Goal: Information Seeking & Learning: Learn about a topic

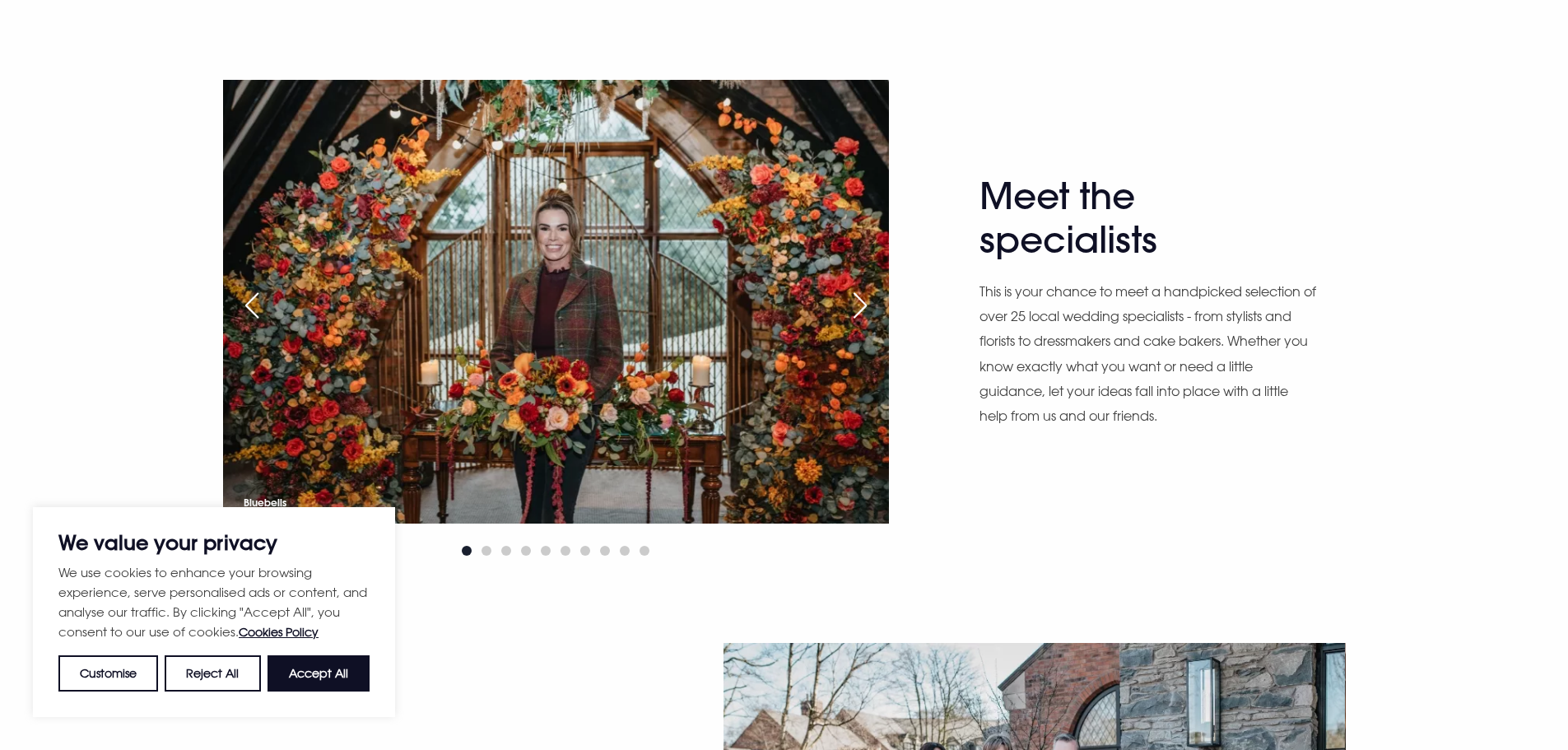
scroll to position [1070, 0]
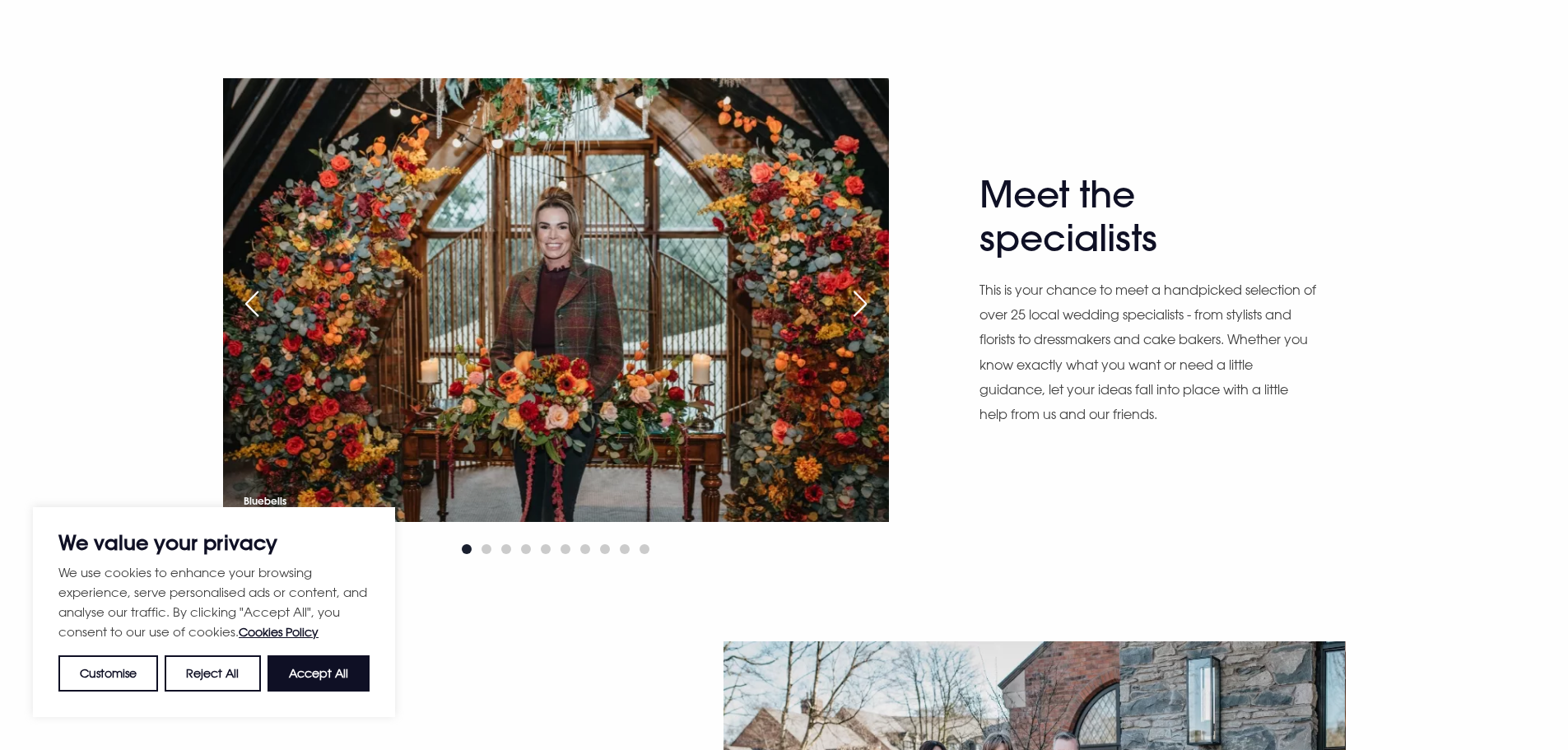
click at [856, 305] on div "Next slide" at bounding box center [859, 303] width 41 height 36
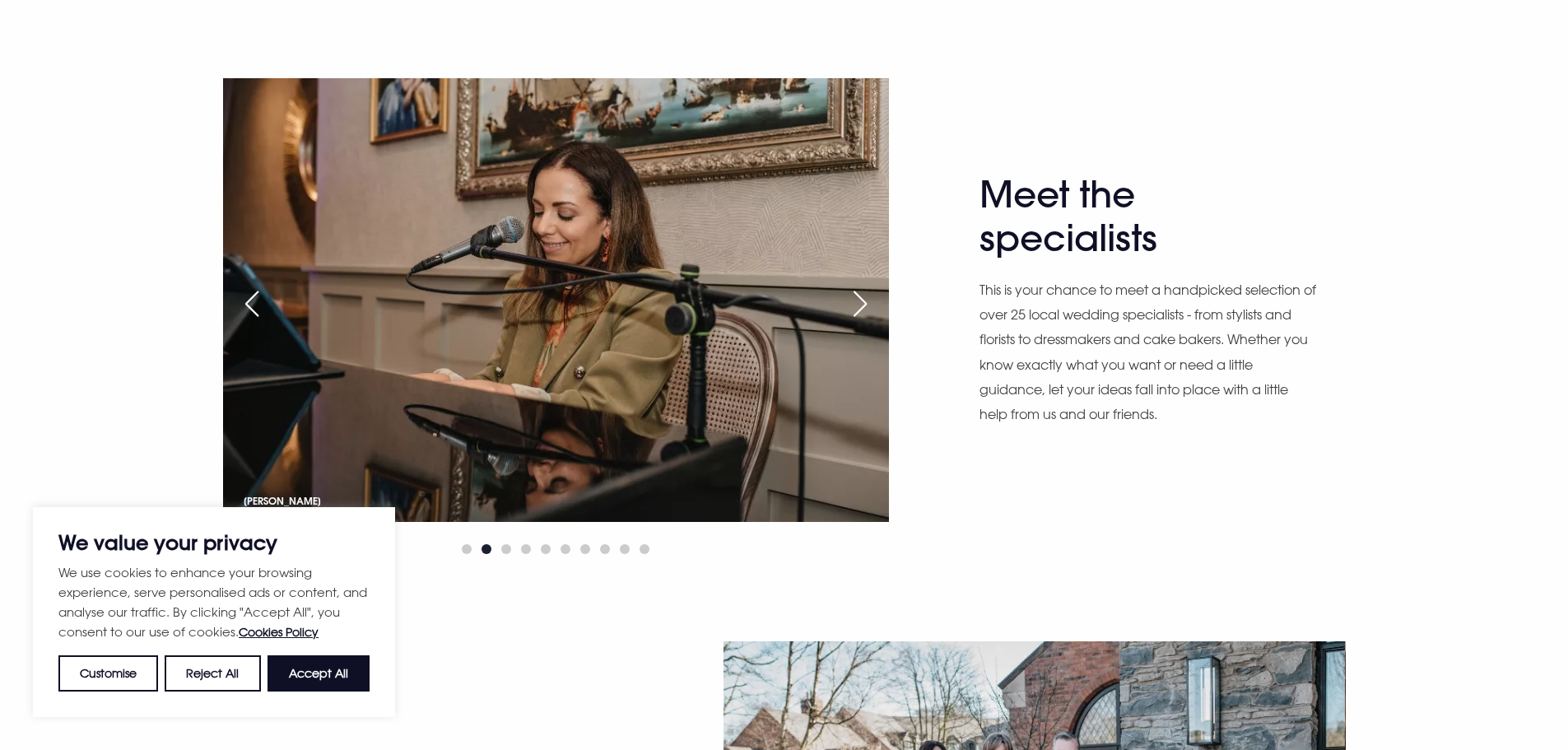
click at [856, 305] on div "Next slide" at bounding box center [859, 303] width 41 height 36
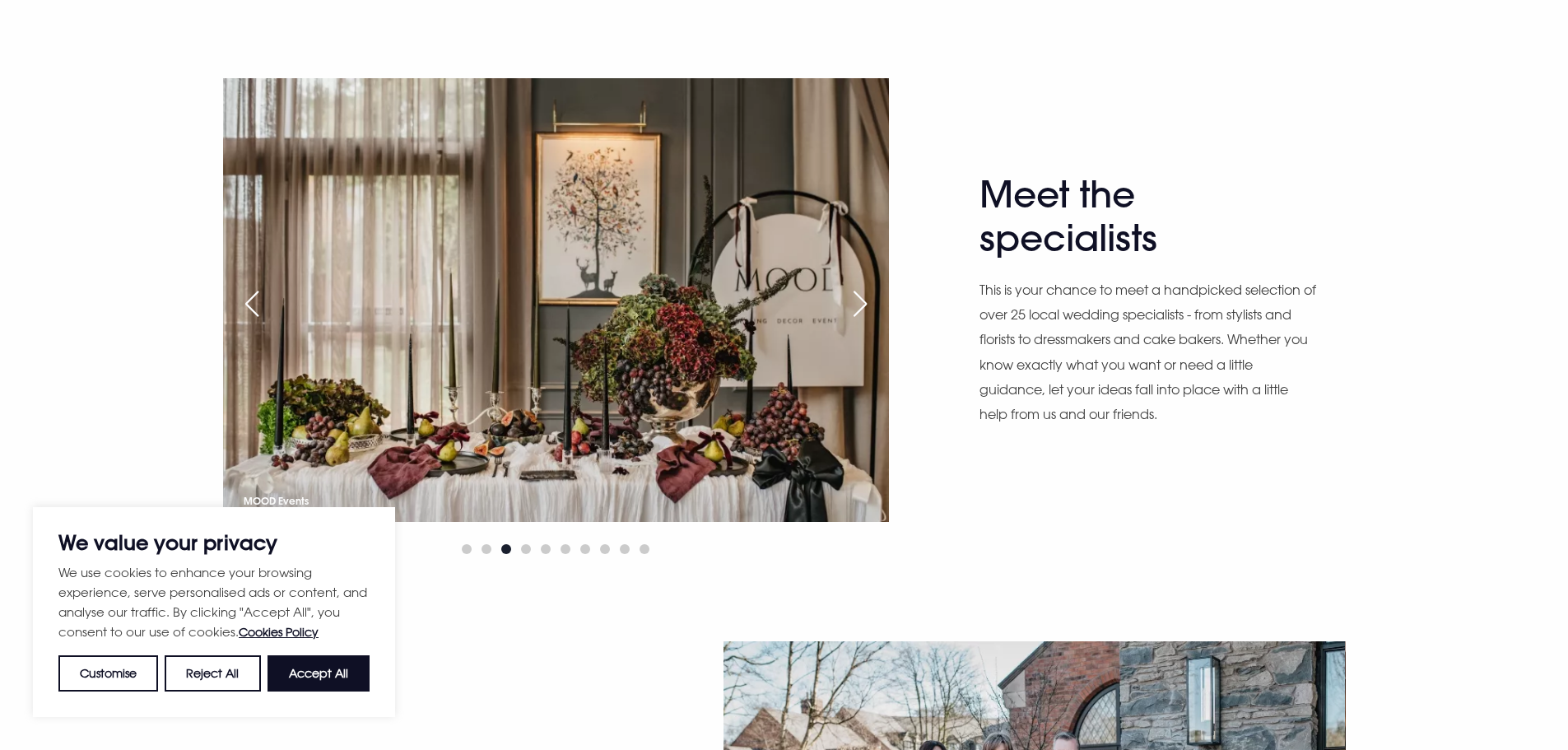
click at [856, 305] on div "Next slide" at bounding box center [859, 303] width 41 height 36
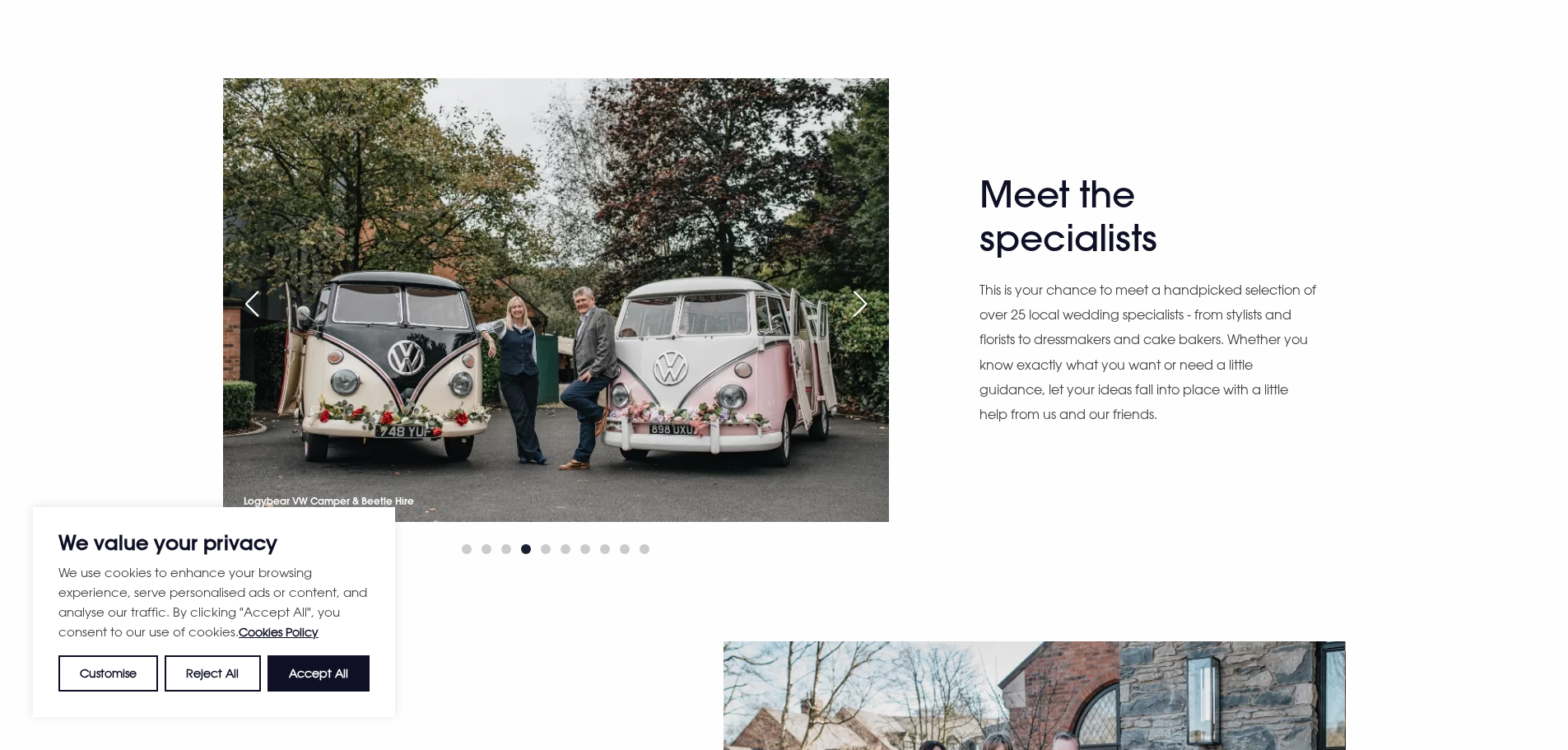
click at [862, 303] on div "Next slide" at bounding box center [859, 303] width 41 height 36
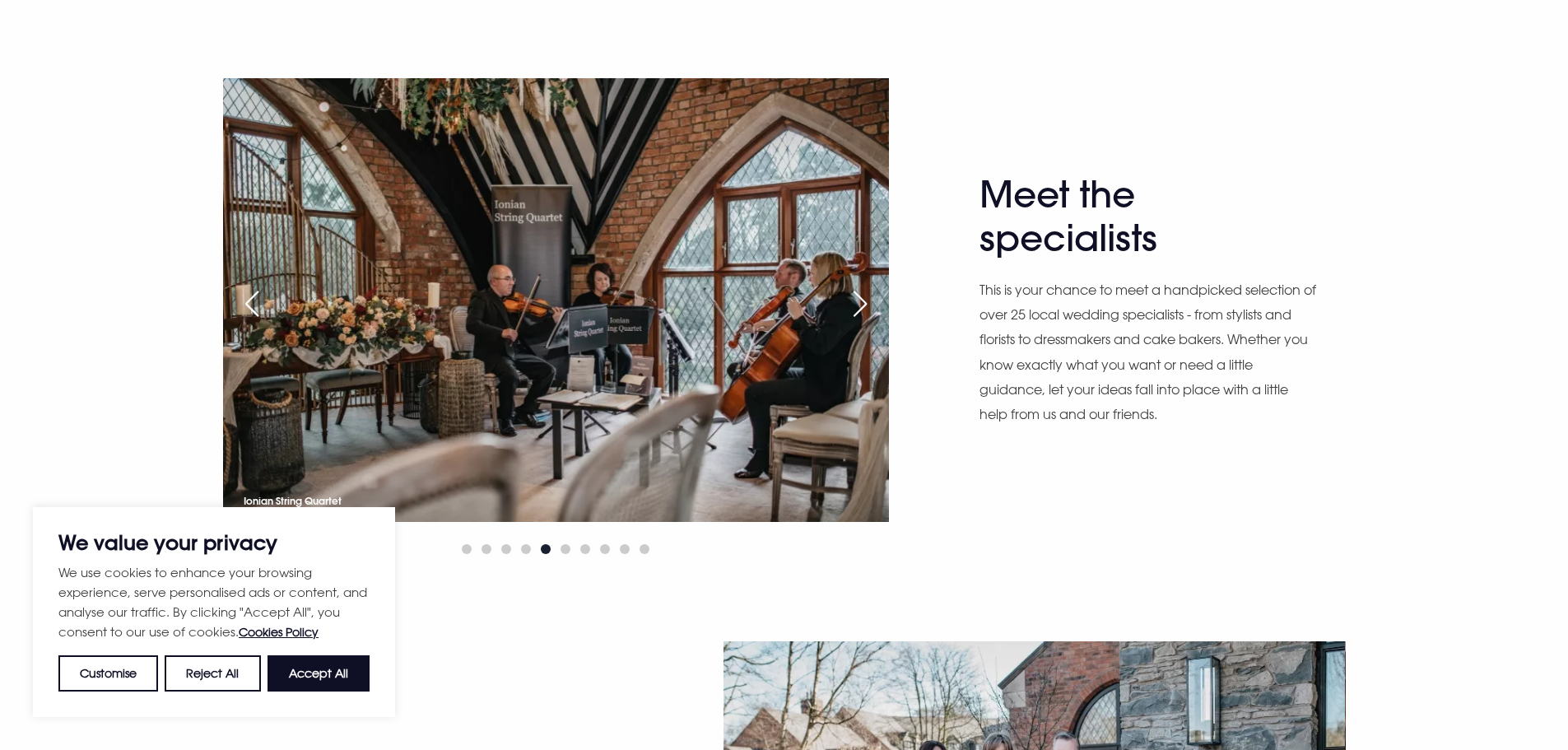
click at [862, 303] on div "Next slide" at bounding box center [859, 303] width 41 height 36
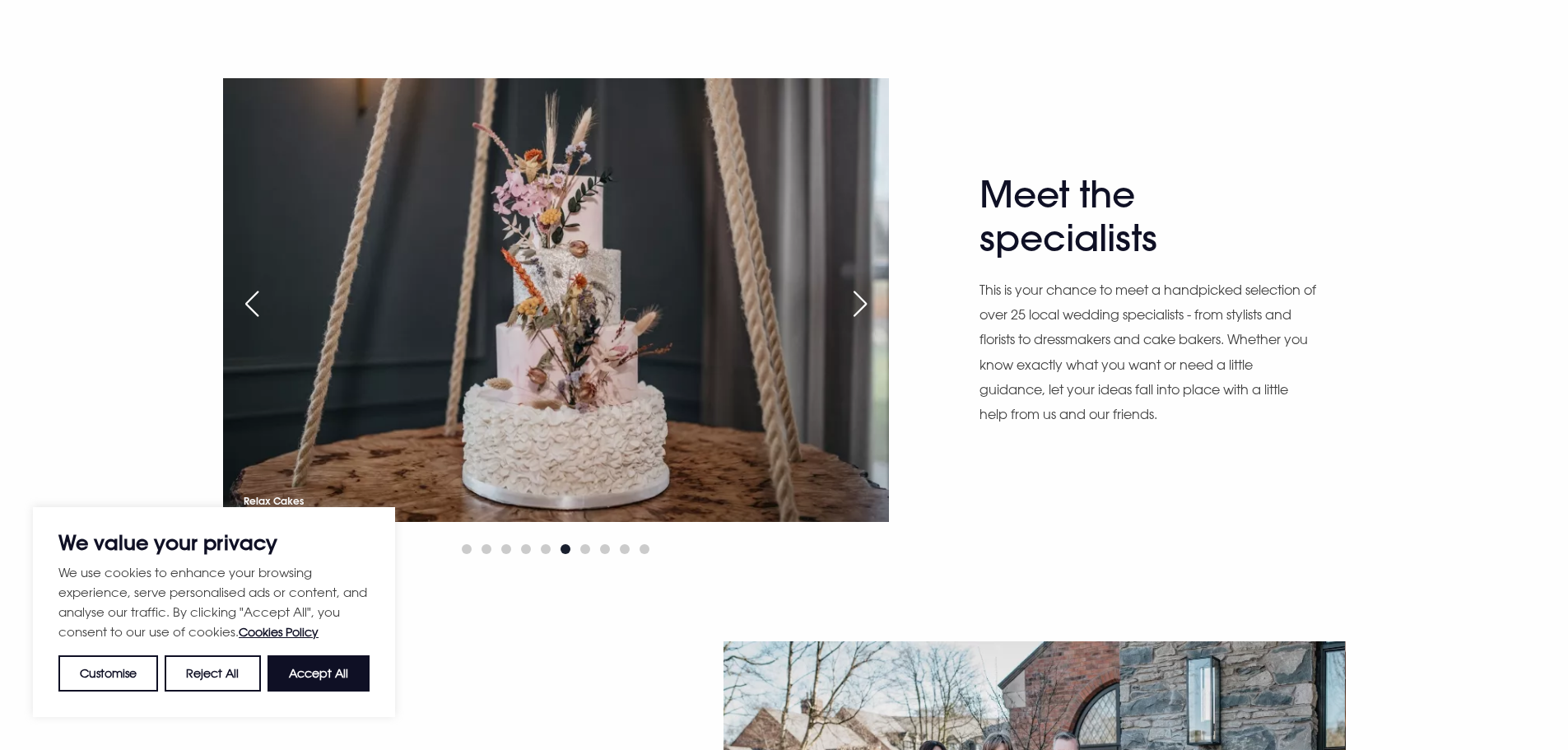
click at [253, 311] on div "Previous slide" at bounding box center [251, 303] width 41 height 36
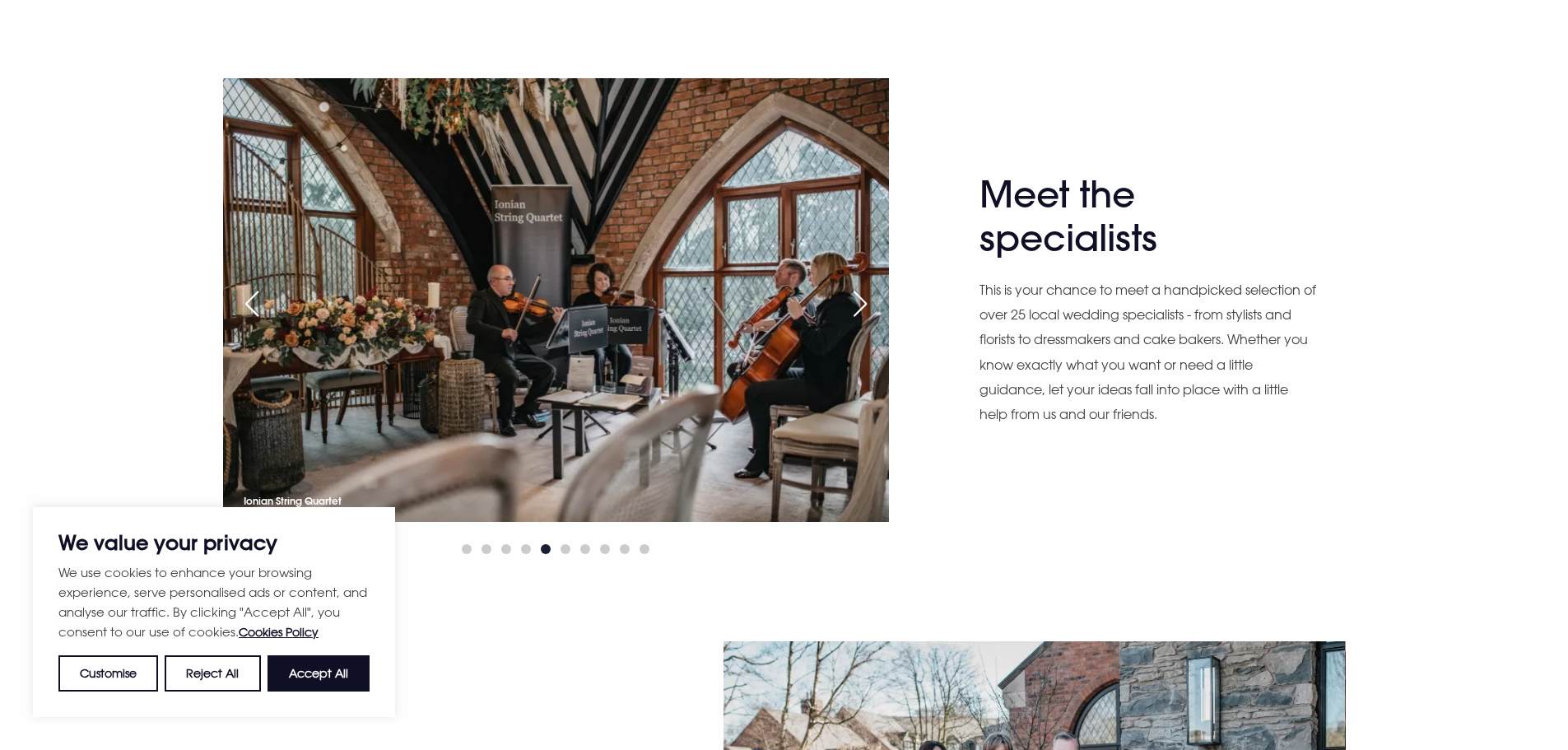
click at [253, 311] on div "Previous slide" at bounding box center [251, 303] width 41 height 36
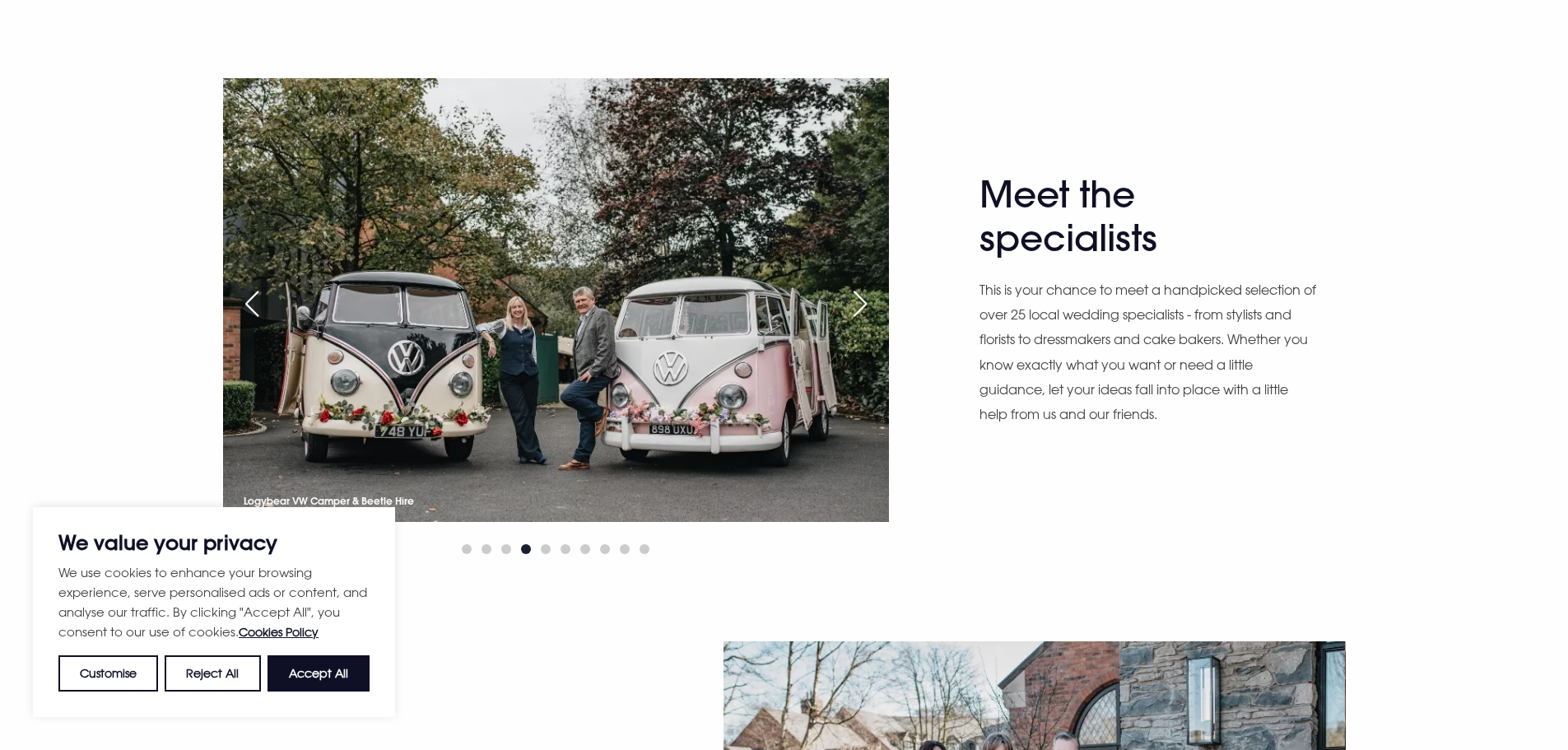
click at [253, 311] on div "Previous slide" at bounding box center [251, 303] width 41 height 36
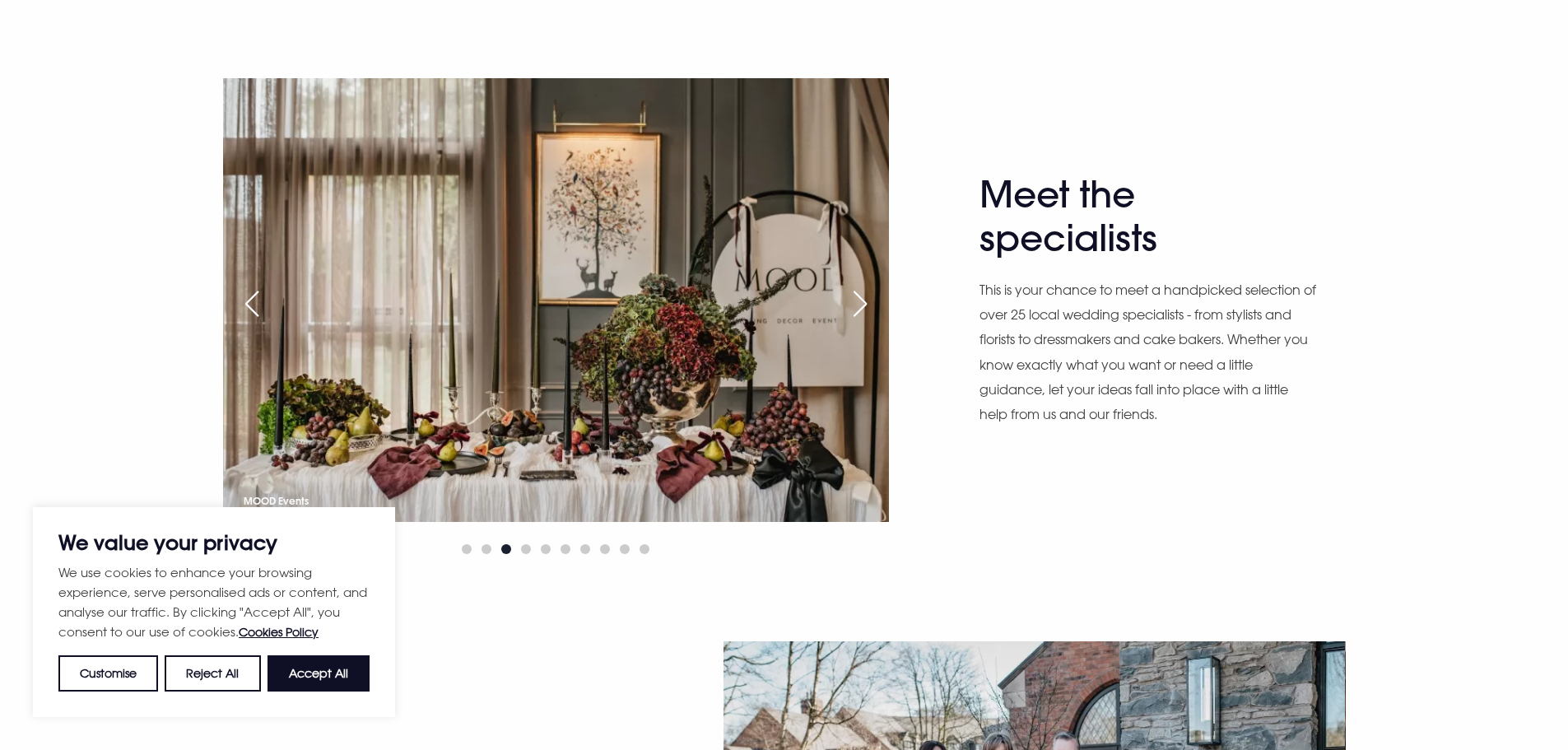
click at [253, 311] on div "Previous slide" at bounding box center [251, 303] width 41 height 36
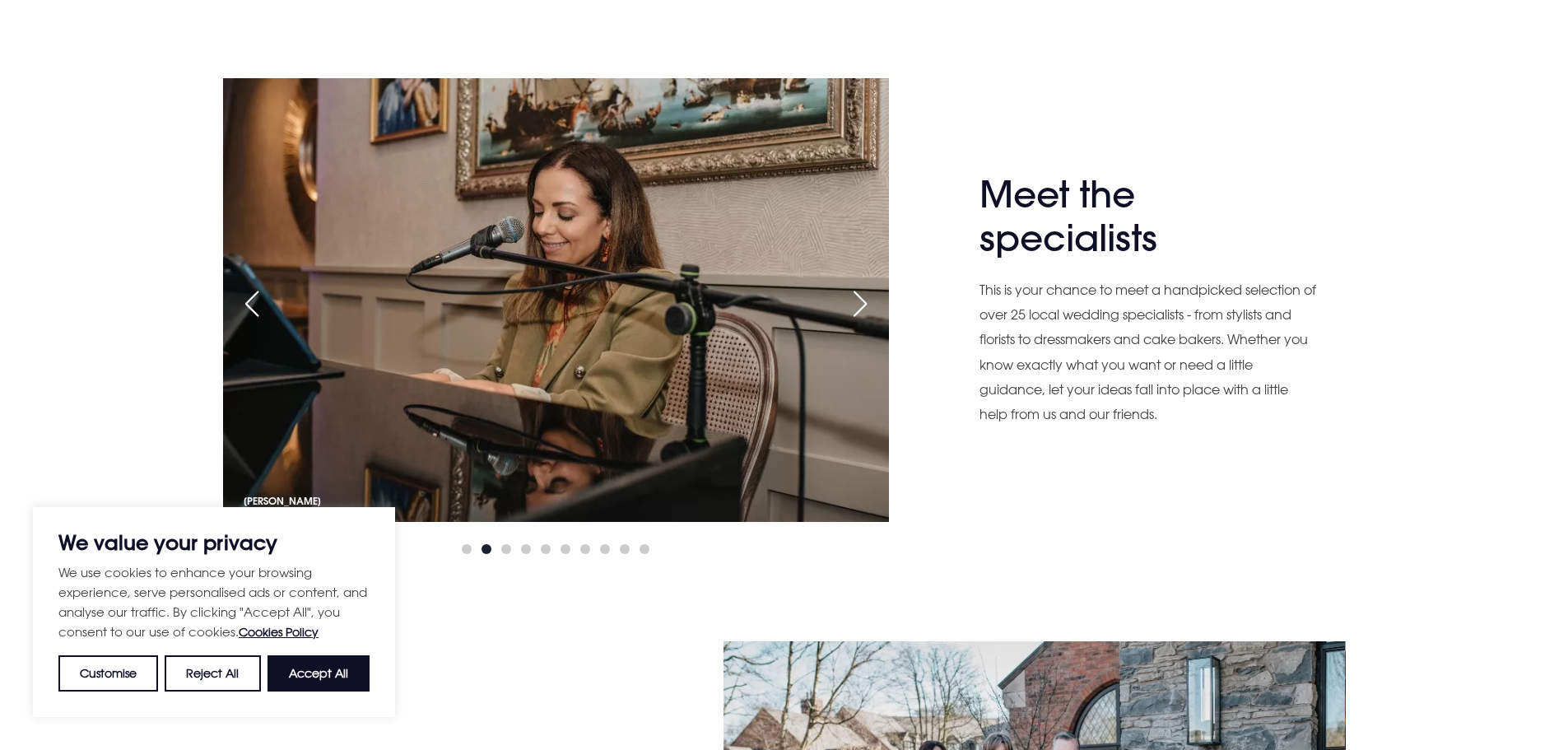
click at [253, 311] on div "Previous slide" at bounding box center [251, 303] width 41 height 36
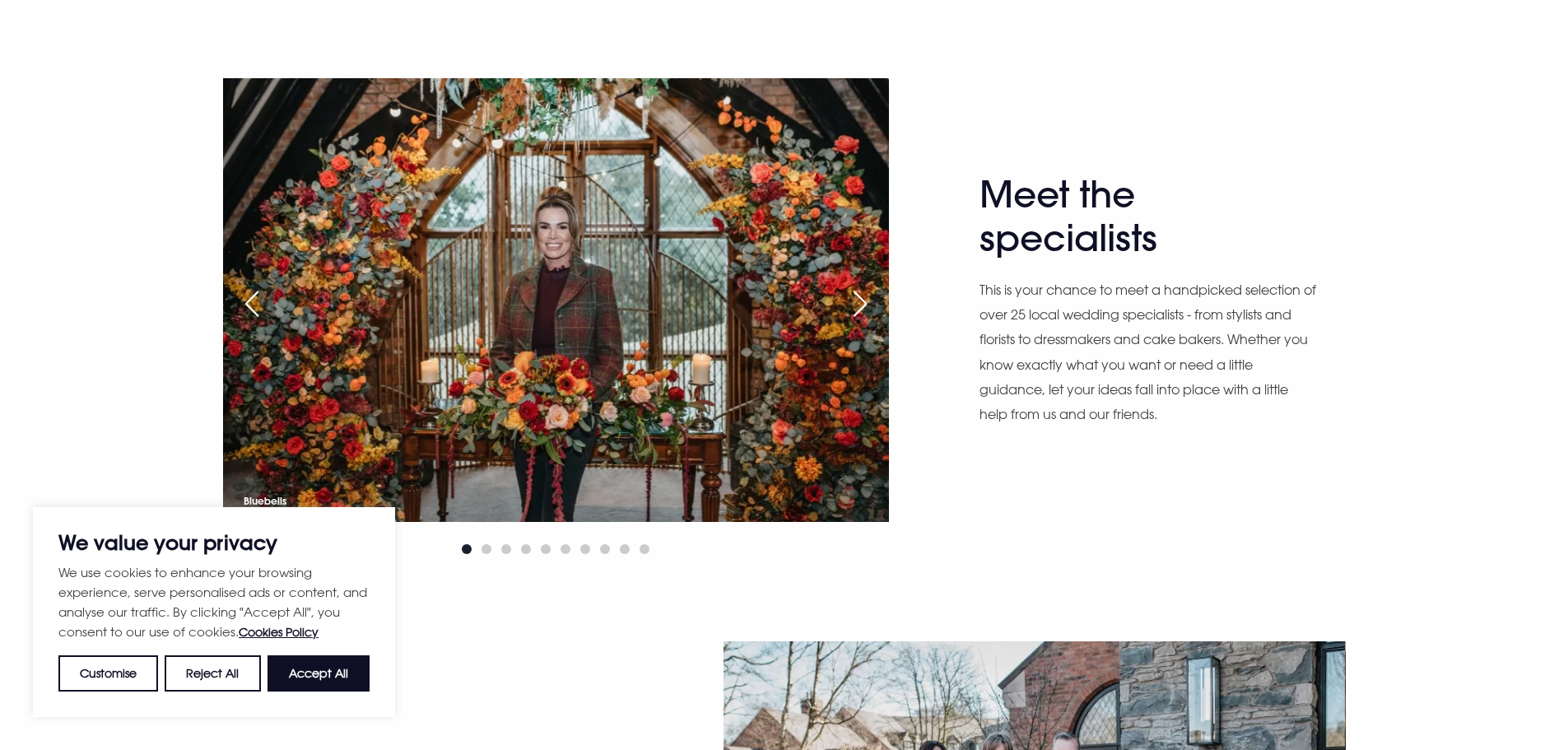
click at [866, 303] on div "Next slide" at bounding box center [859, 303] width 41 height 36
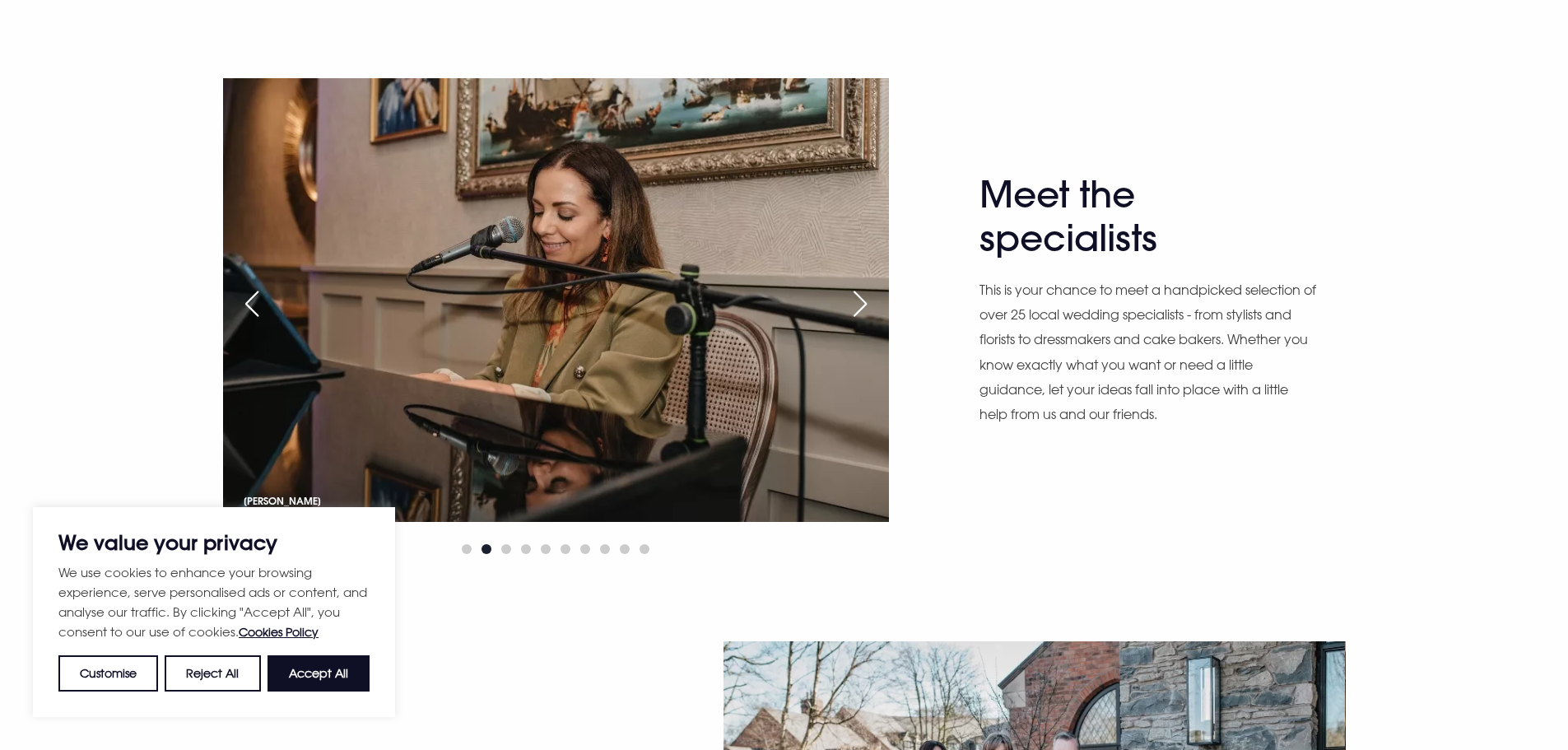
click at [866, 303] on div "Next slide" at bounding box center [859, 303] width 41 height 36
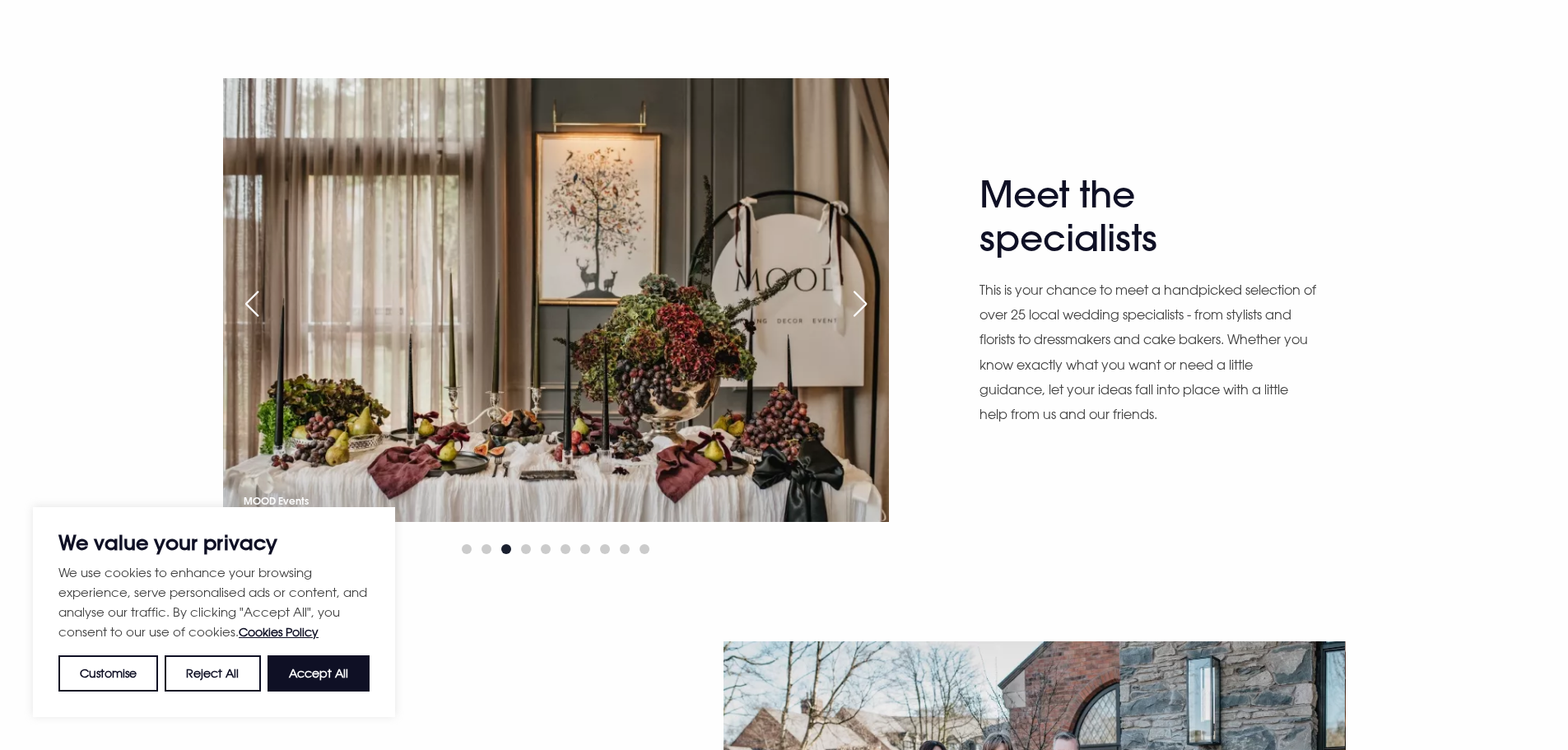
click at [866, 303] on div "Next slide" at bounding box center [859, 303] width 41 height 36
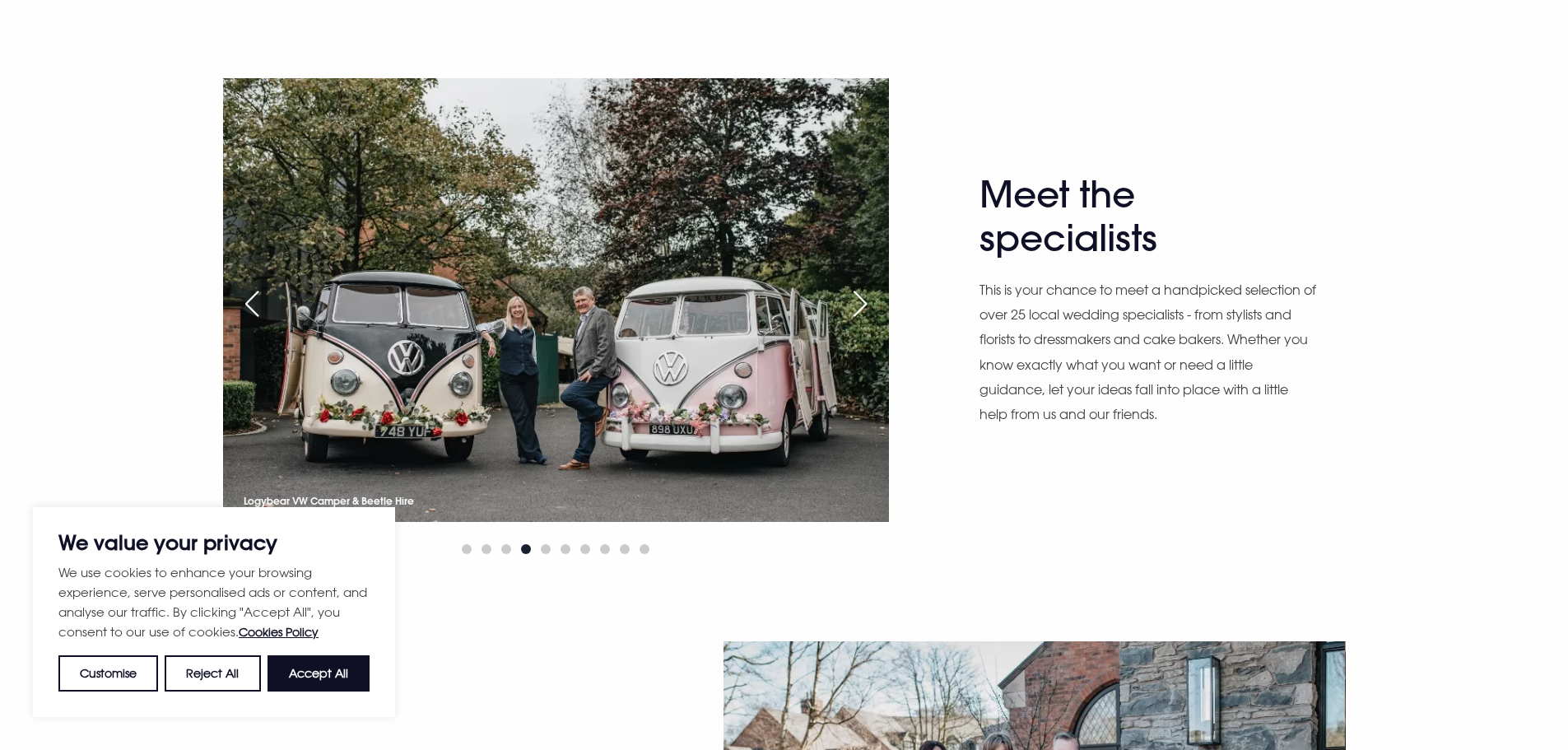
click at [866, 303] on div "Next slide" at bounding box center [859, 303] width 41 height 36
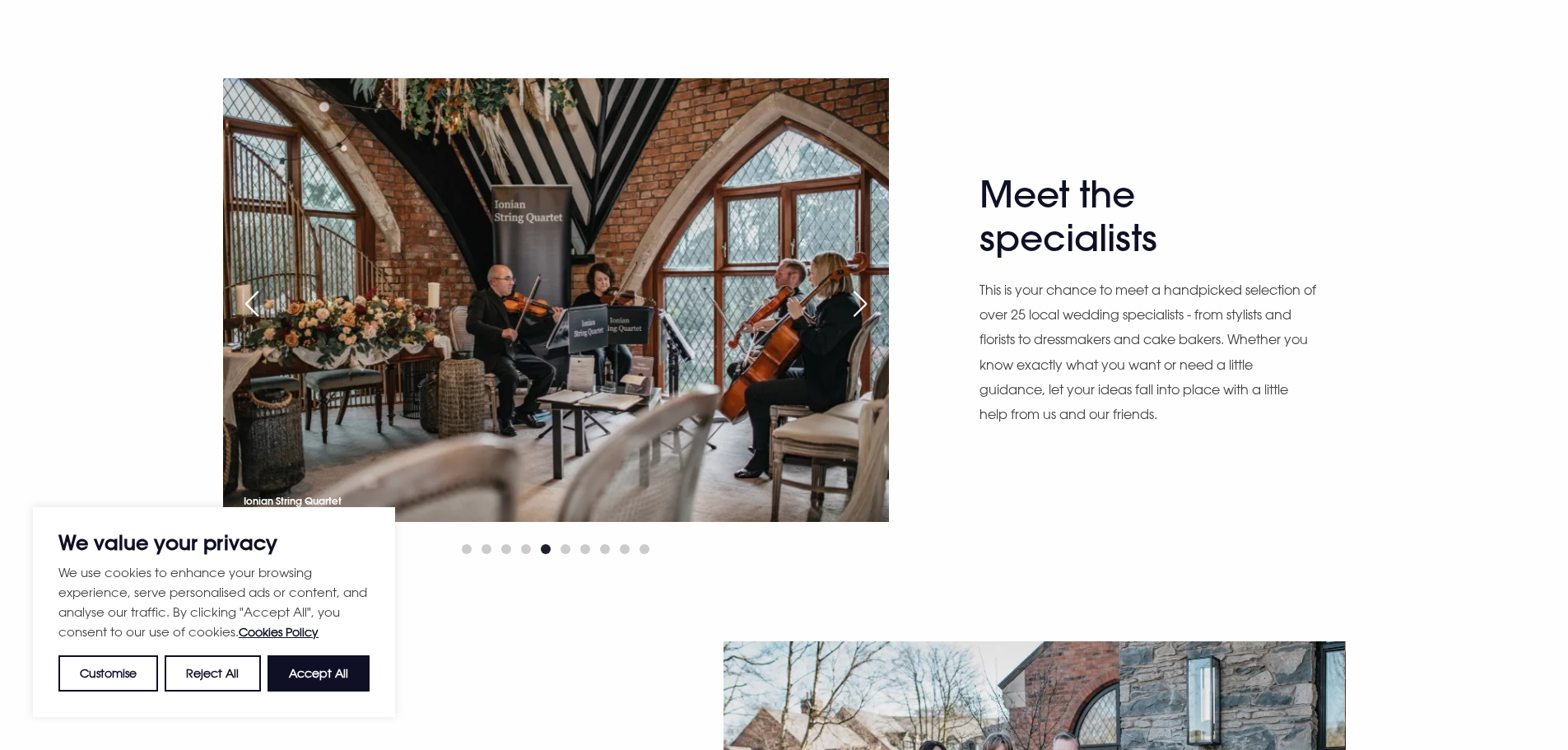
click at [866, 303] on div "Next slide" at bounding box center [859, 303] width 41 height 36
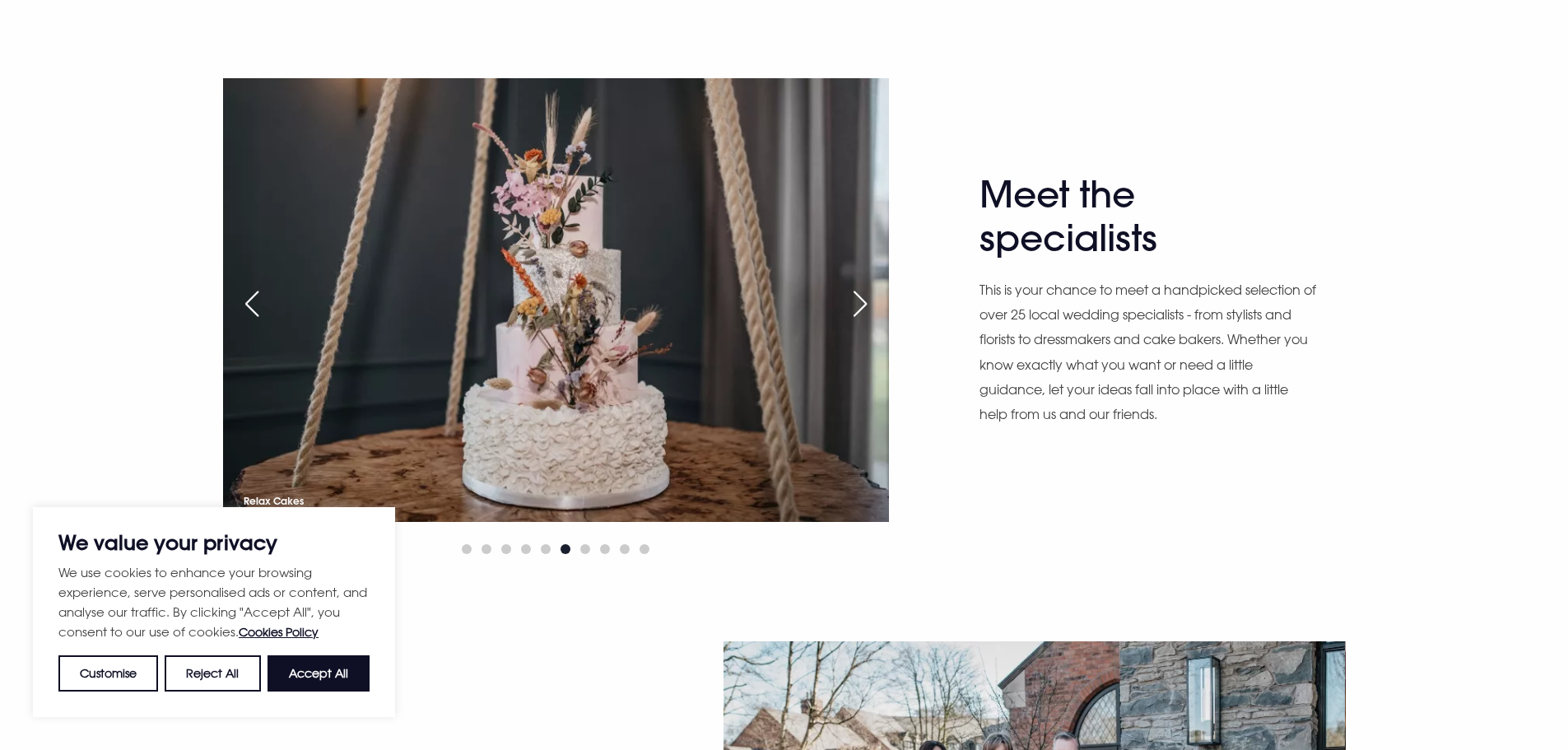
click at [869, 302] on div "Next slide" at bounding box center [859, 303] width 41 height 36
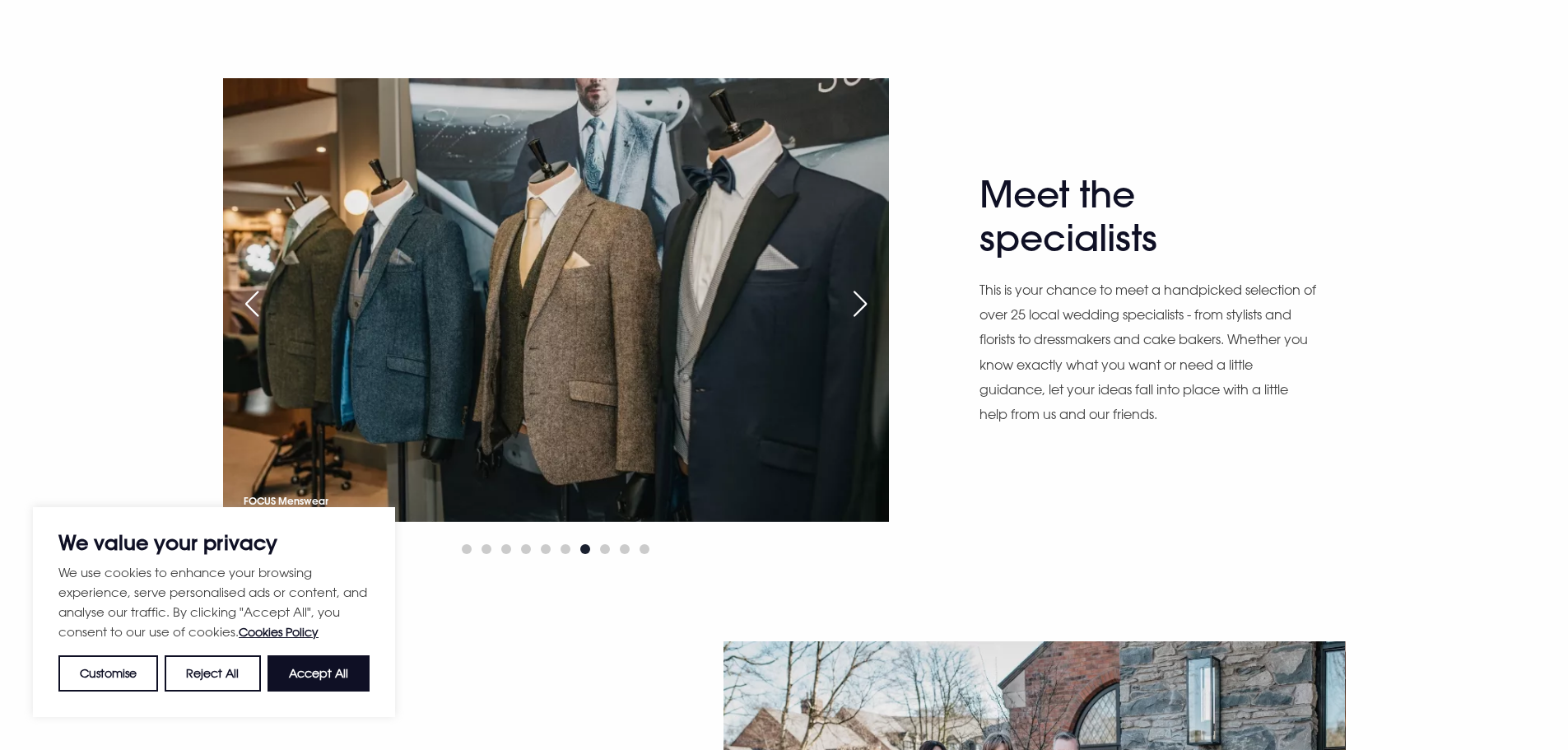
click at [869, 302] on div "Next slide" at bounding box center [859, 303] width 41 height 36
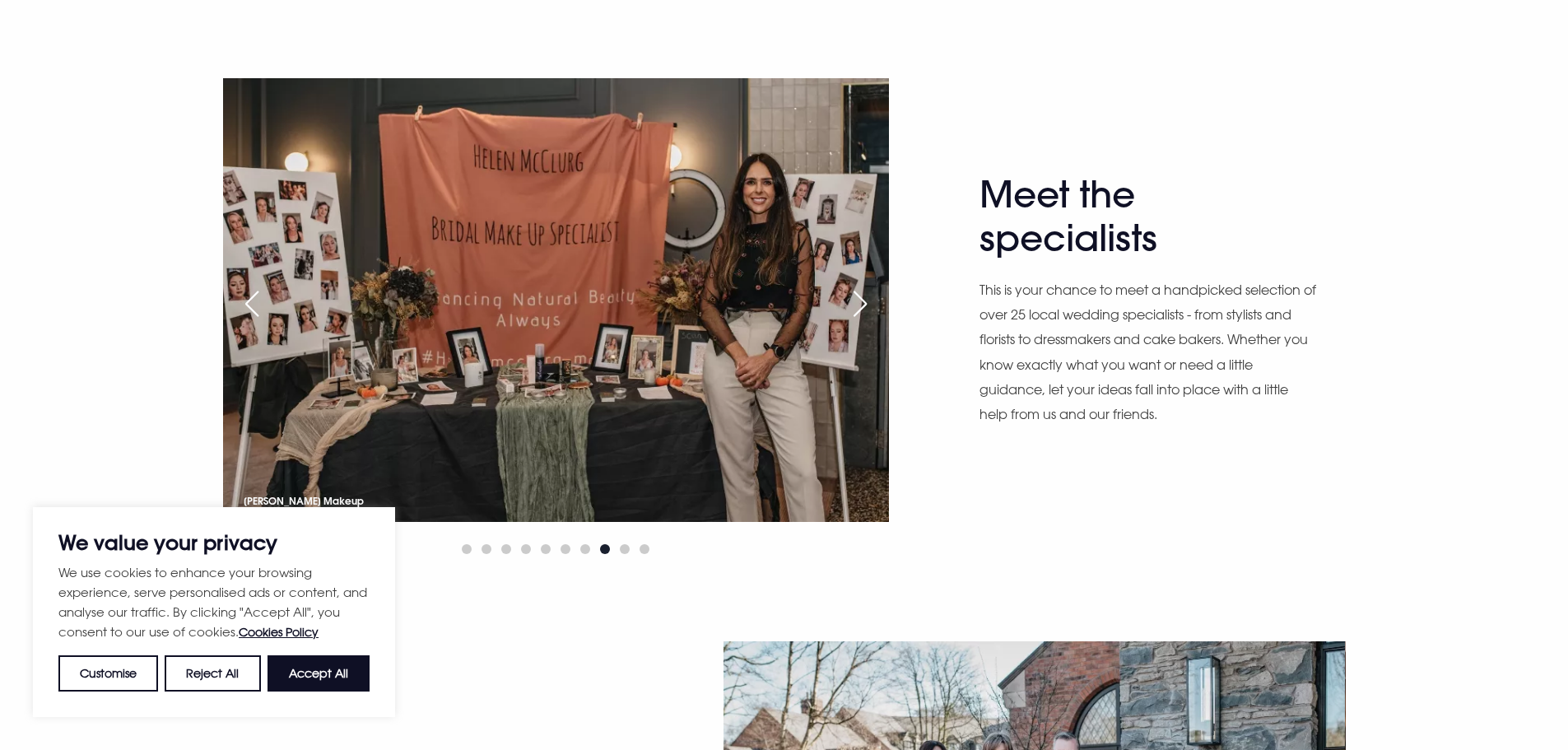
click at [869, 302] on div "Next slide" at bounding box center [859, 303] width 41 height 36
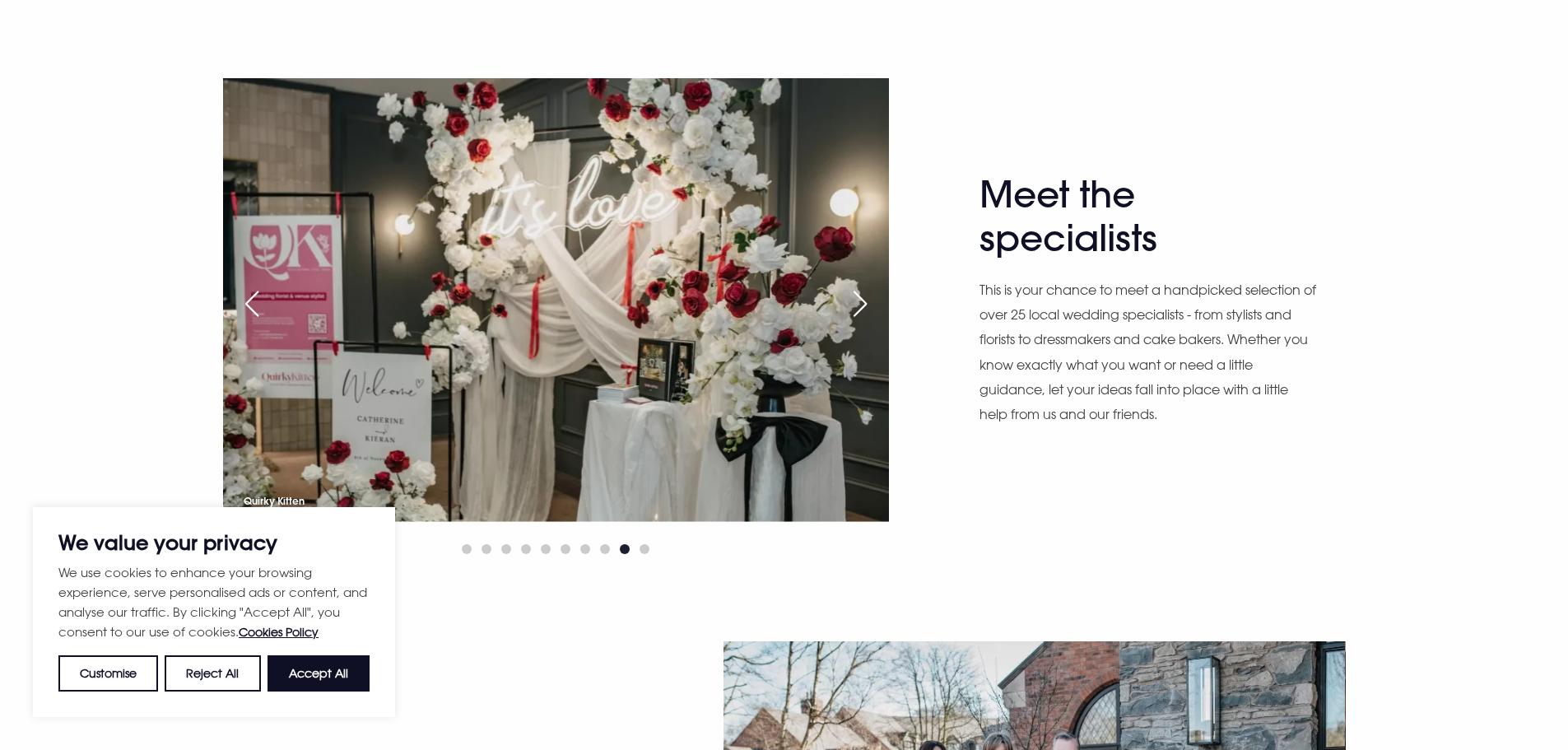
click at [877, 306] on div "Next slide" at bounding box center [859, 303] width 41 height 36
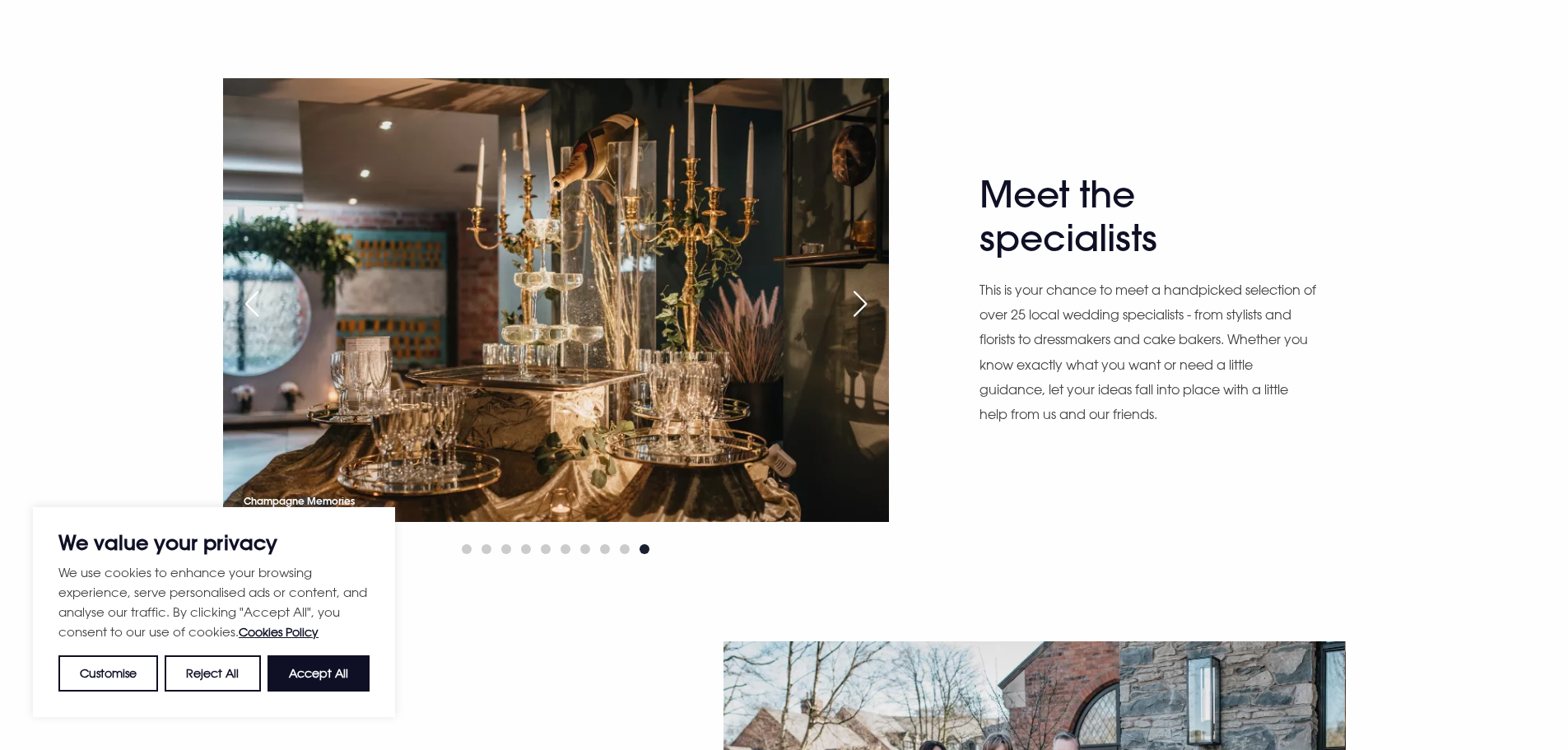
click at [871, 306] on div "Next slide" at bounding box center [859, 303] width 41 height 36
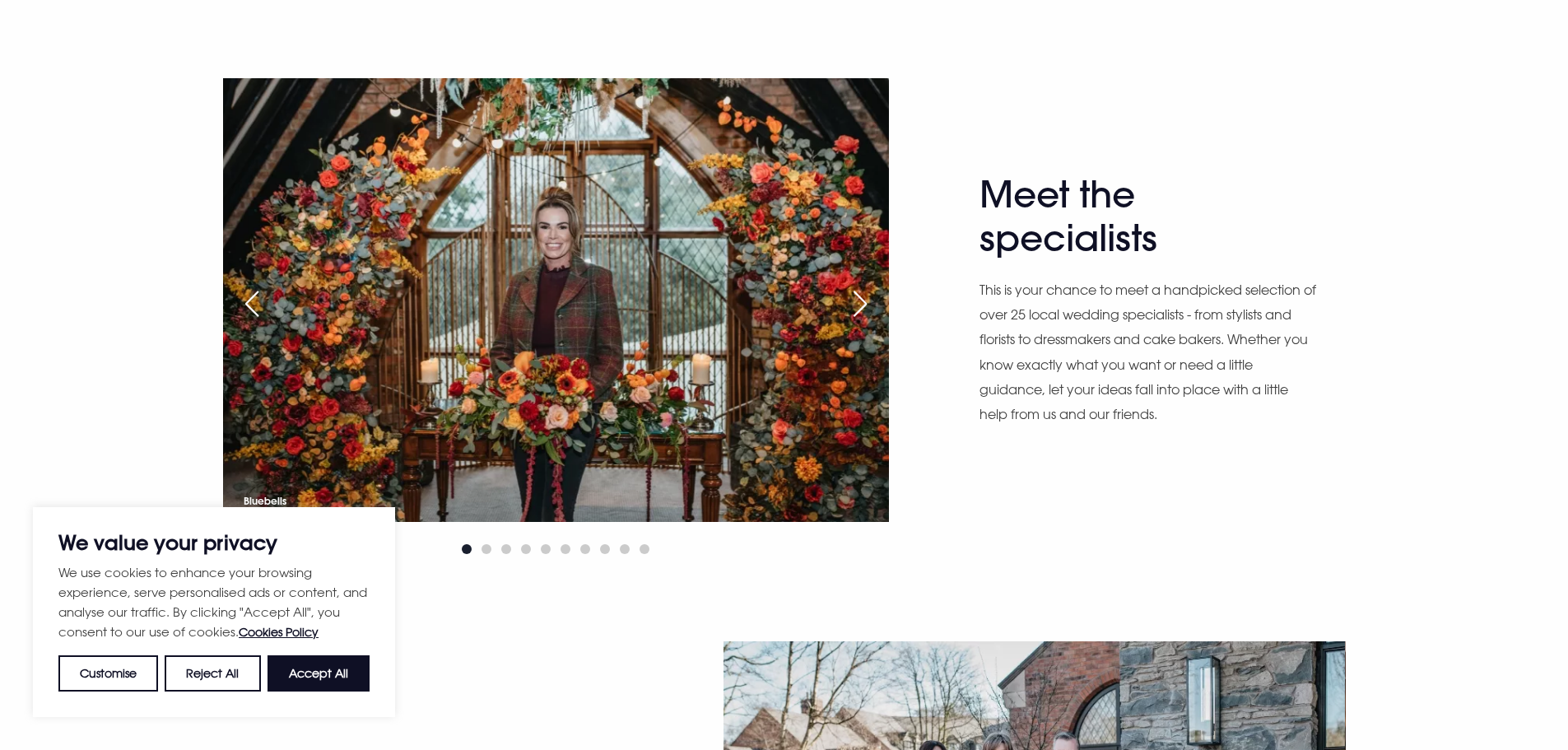
click at [871, 306] on div "Next slide" at bounding box center [859, 303] width 41 height 36
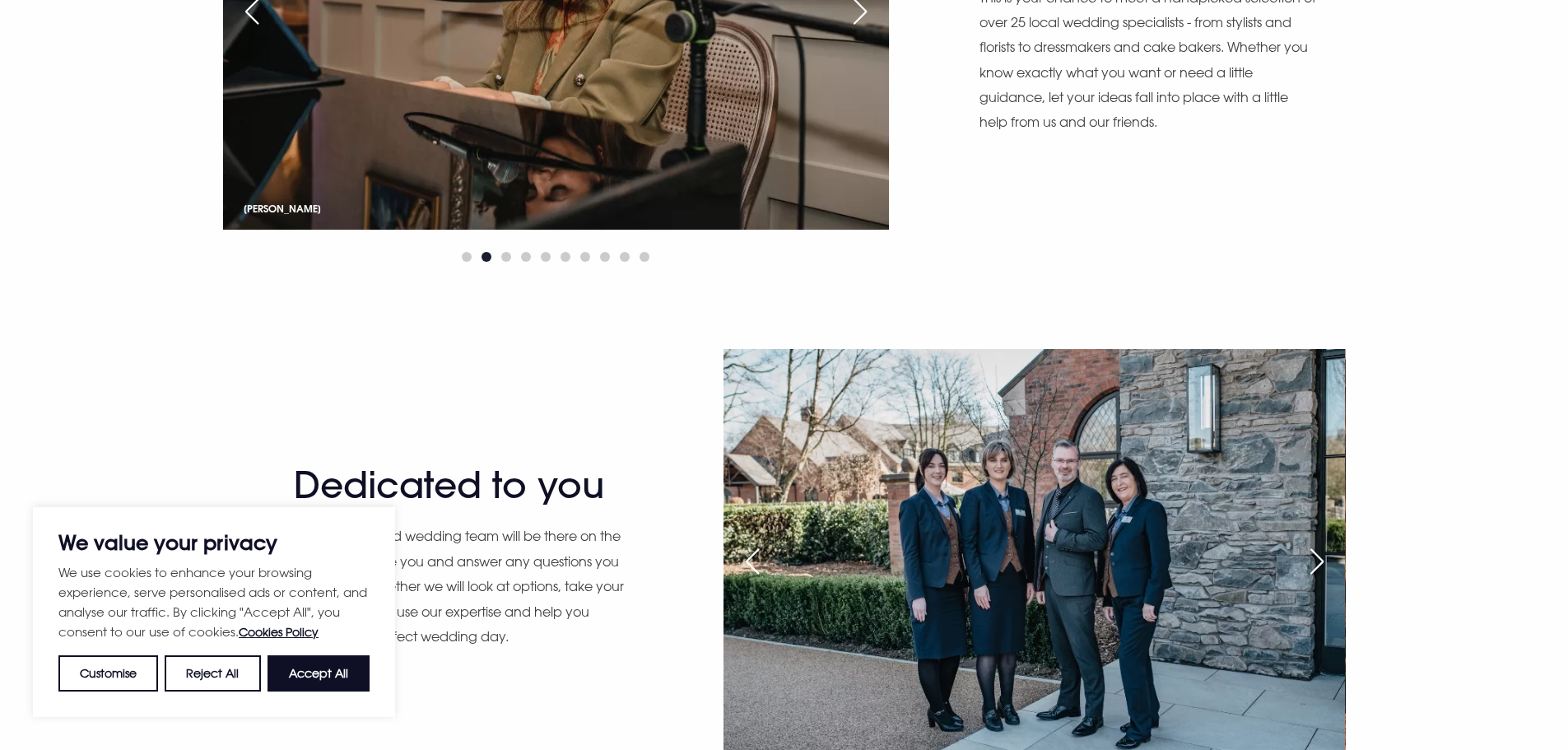
scroll to position [1564, 0]
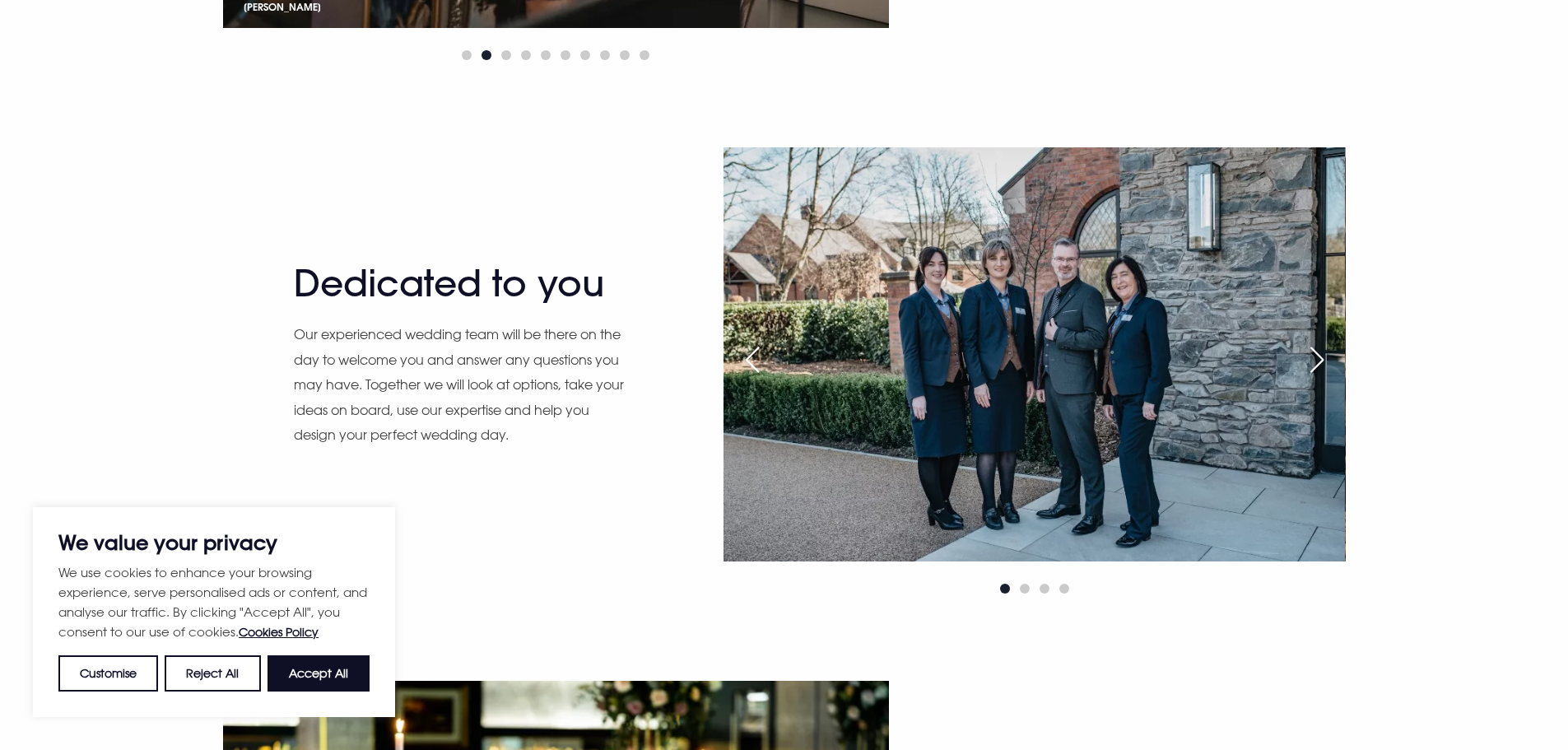
click at [1319, 357] on div "Next slide" at bounding box center [1317, 360] width 41 height 36
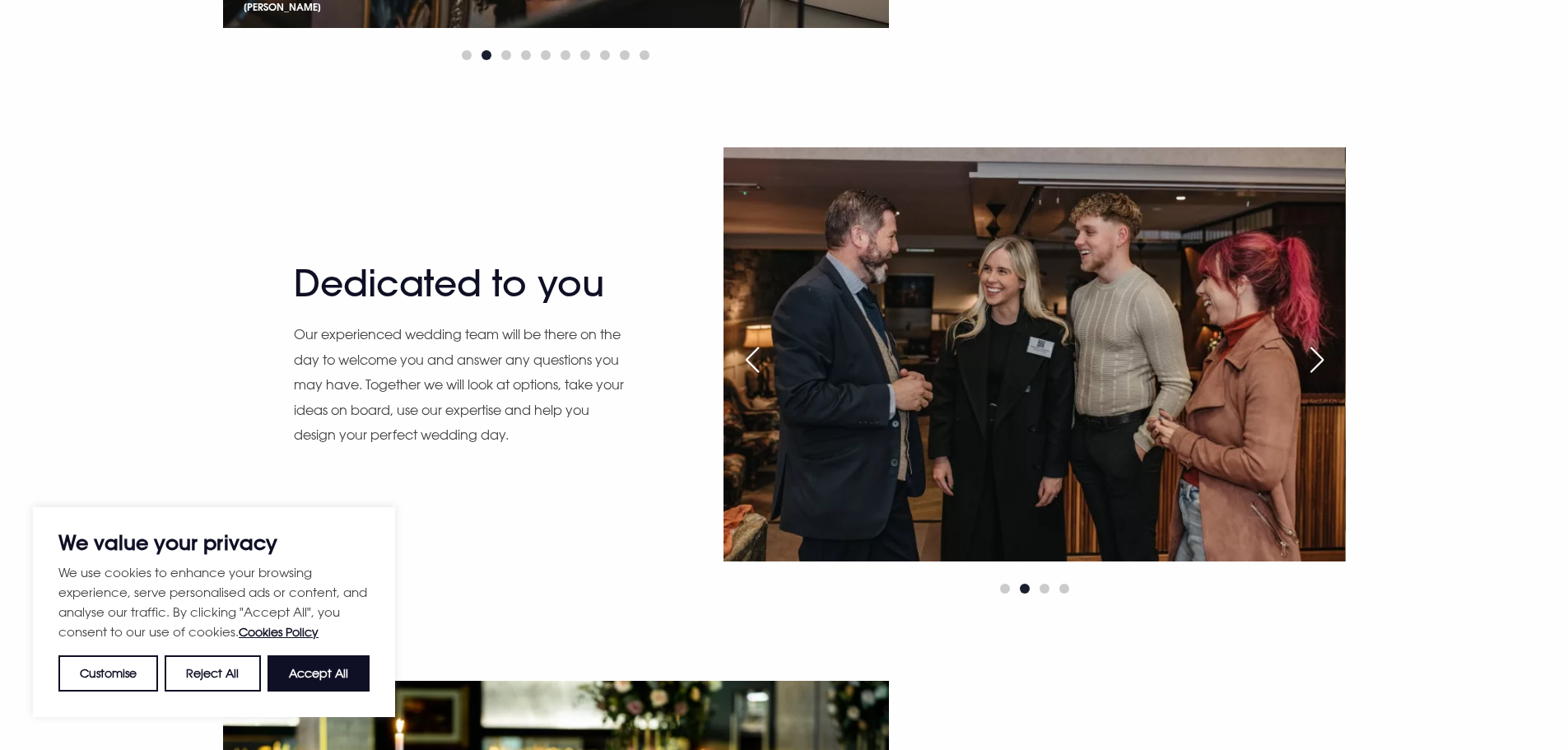
click at [1319, 357] on div "Next slide" at bounding box center [1317, 360] width 41 height 36
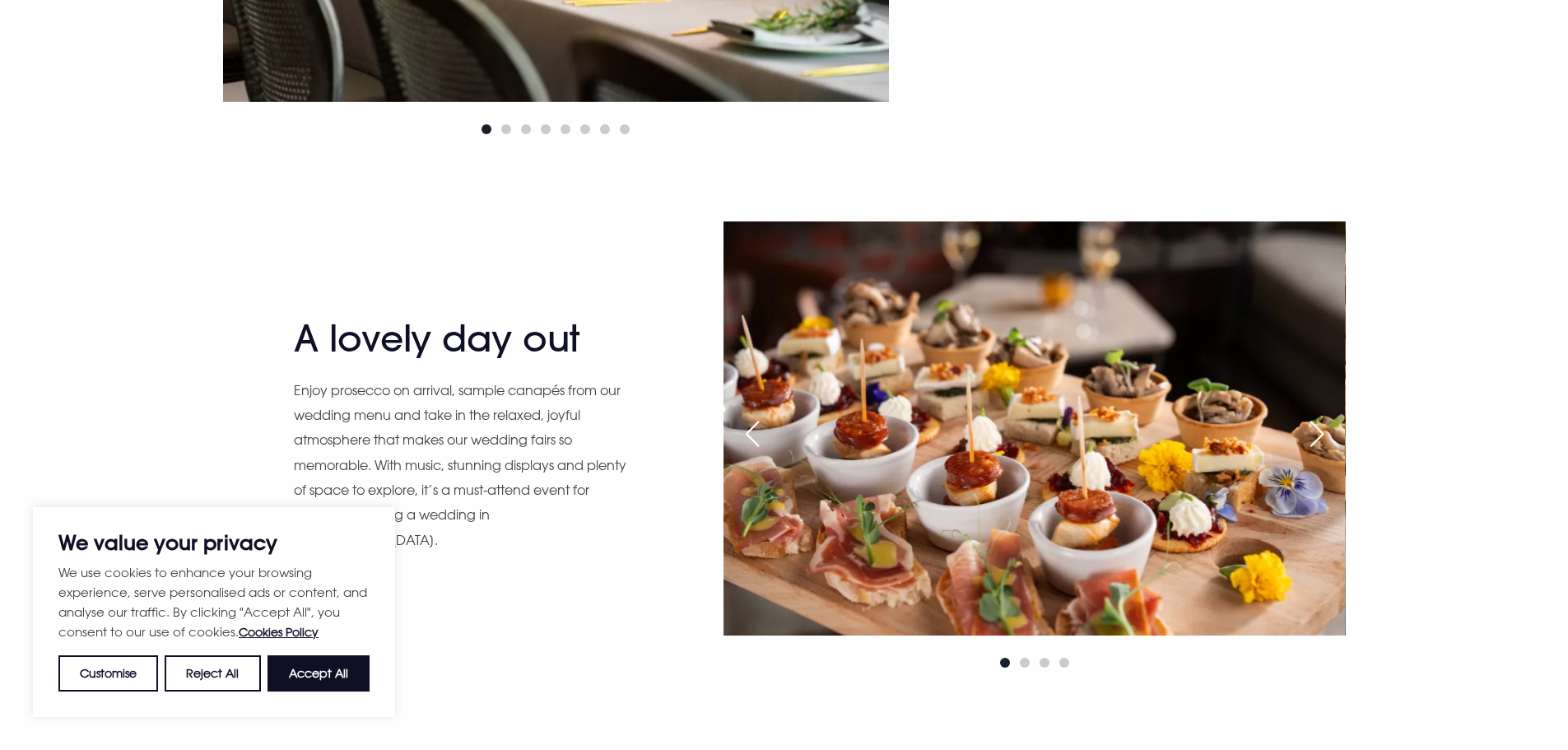
scroll to position [2799, 0]
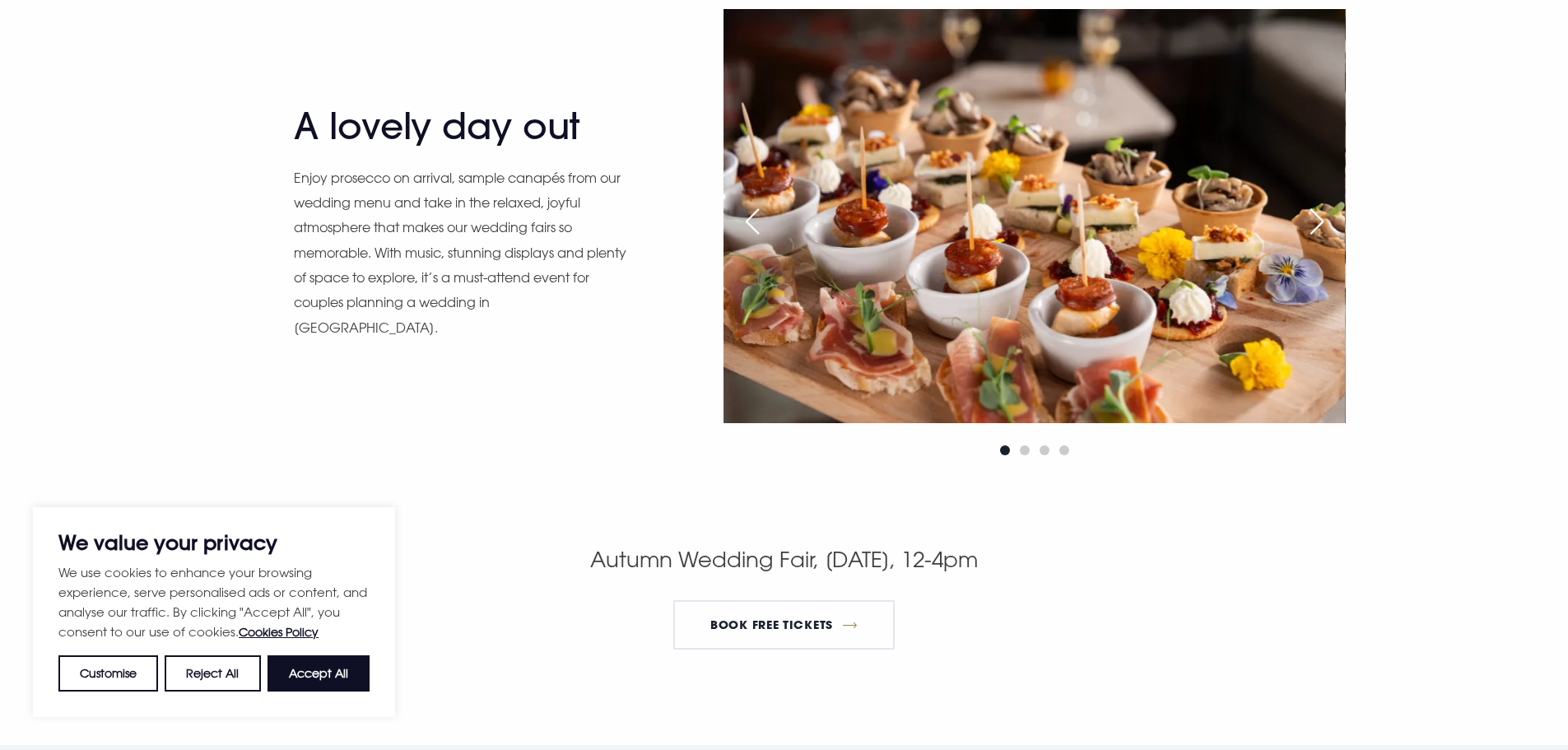
click at [1322, 234] on div "Next slide" at bounding box center [1317, 221] width 41 height 36
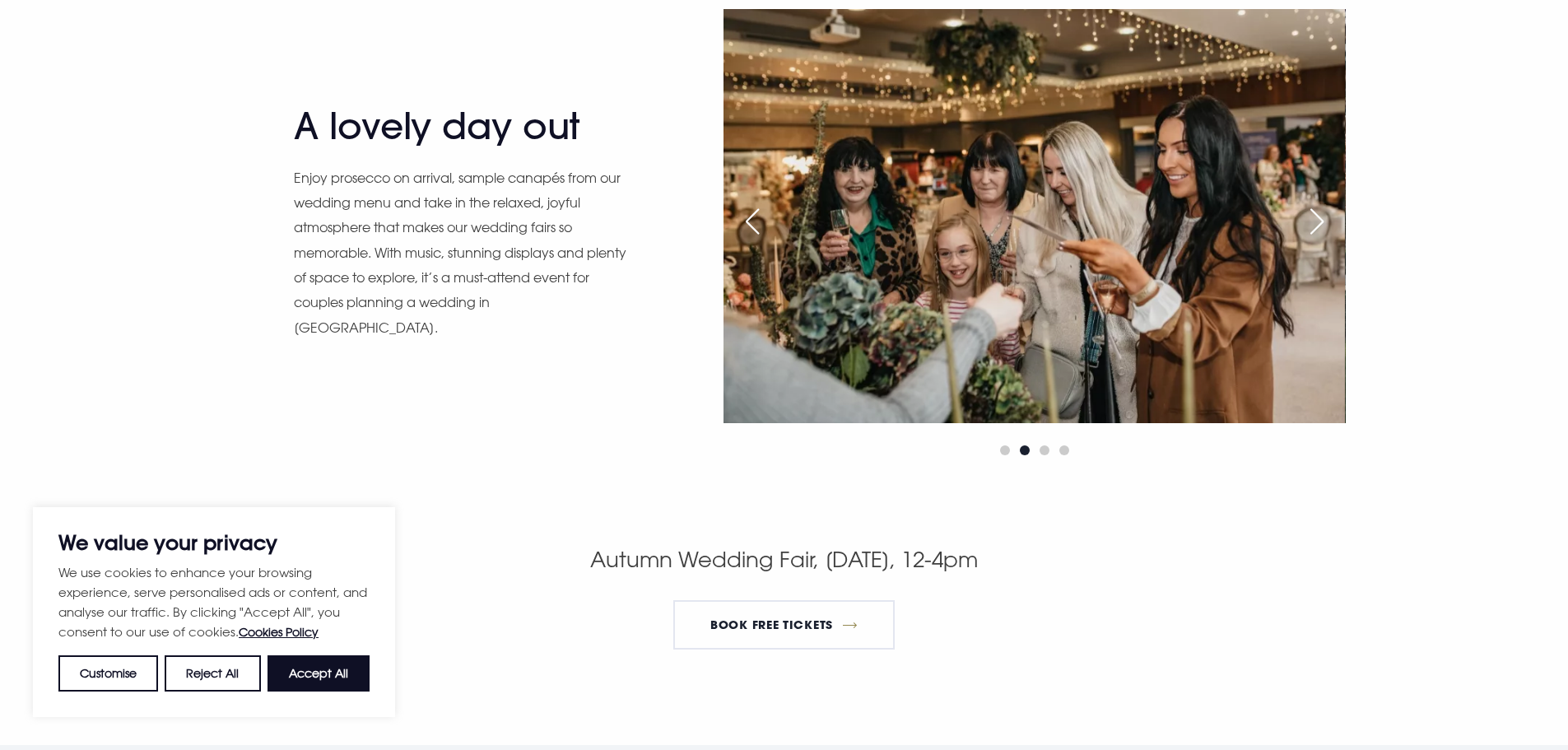
scroll to position [2798, 0]
click at [1322, 234] on div "Next slide" at bounding box center [1317, 222] width 41 height 36
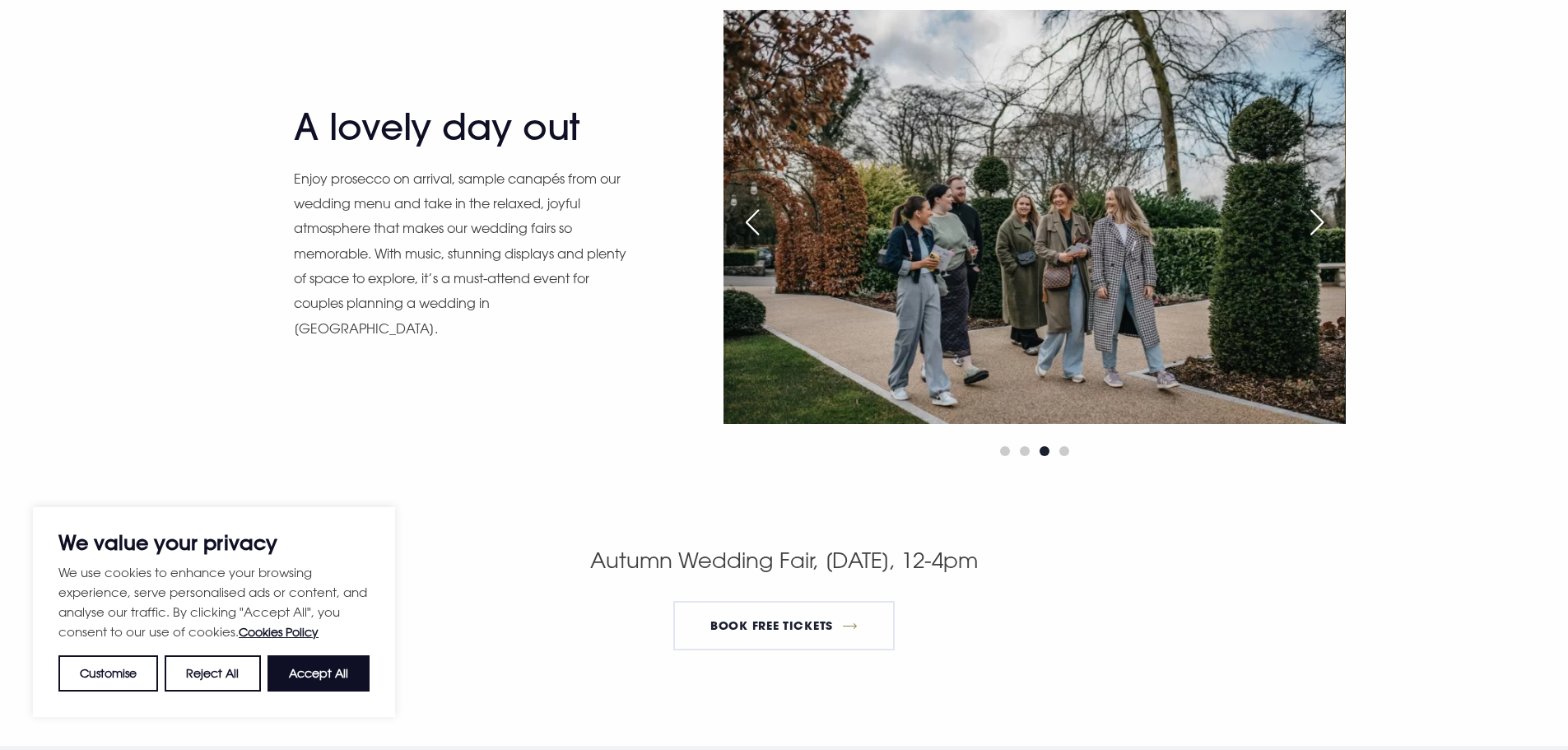
click at [1322, 234] on div "Next slide" at bounding box center [1317, 222] width 41 height 36
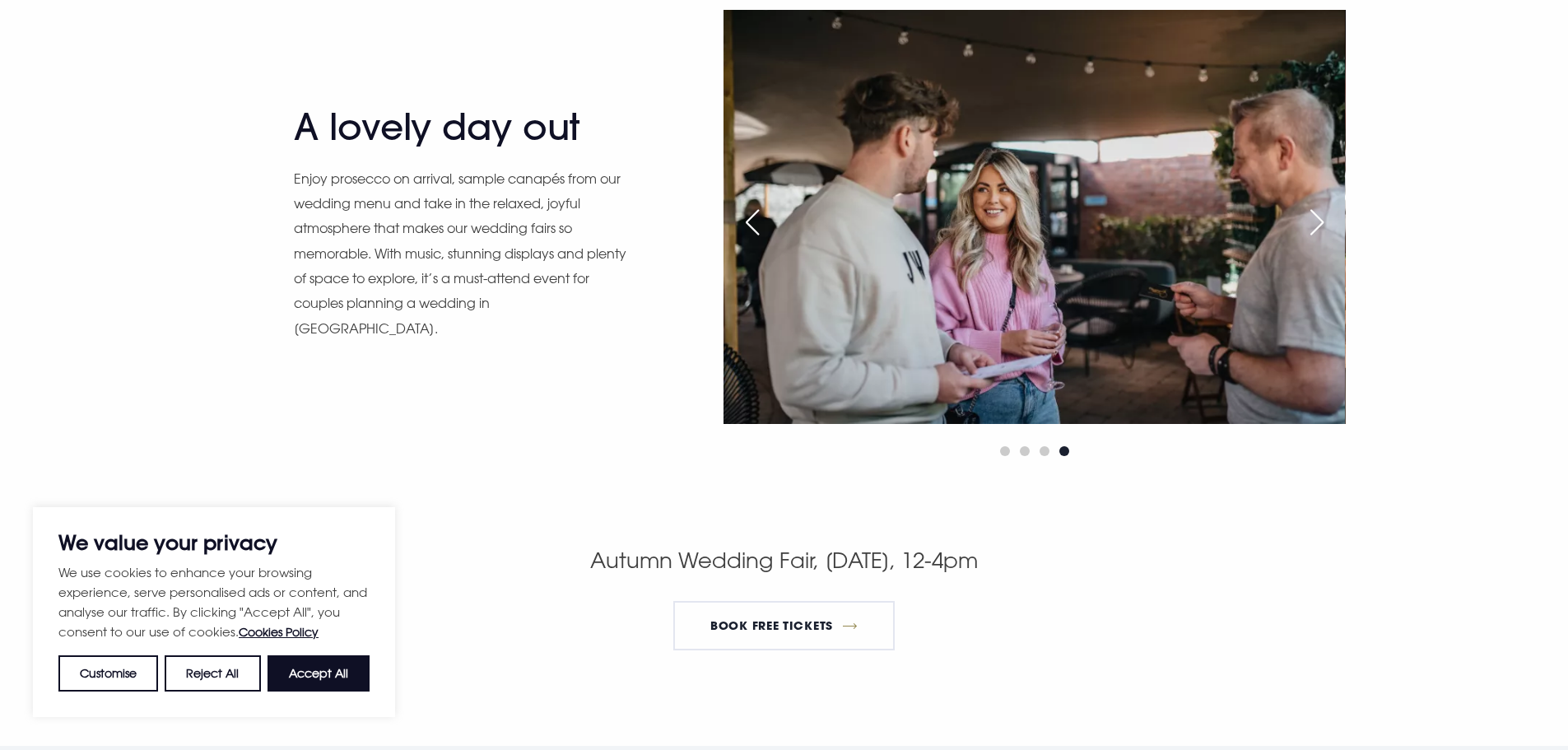
click at [1319, 224] on div "Next slide" at bounding box center [1317, 222] width 41 height 36
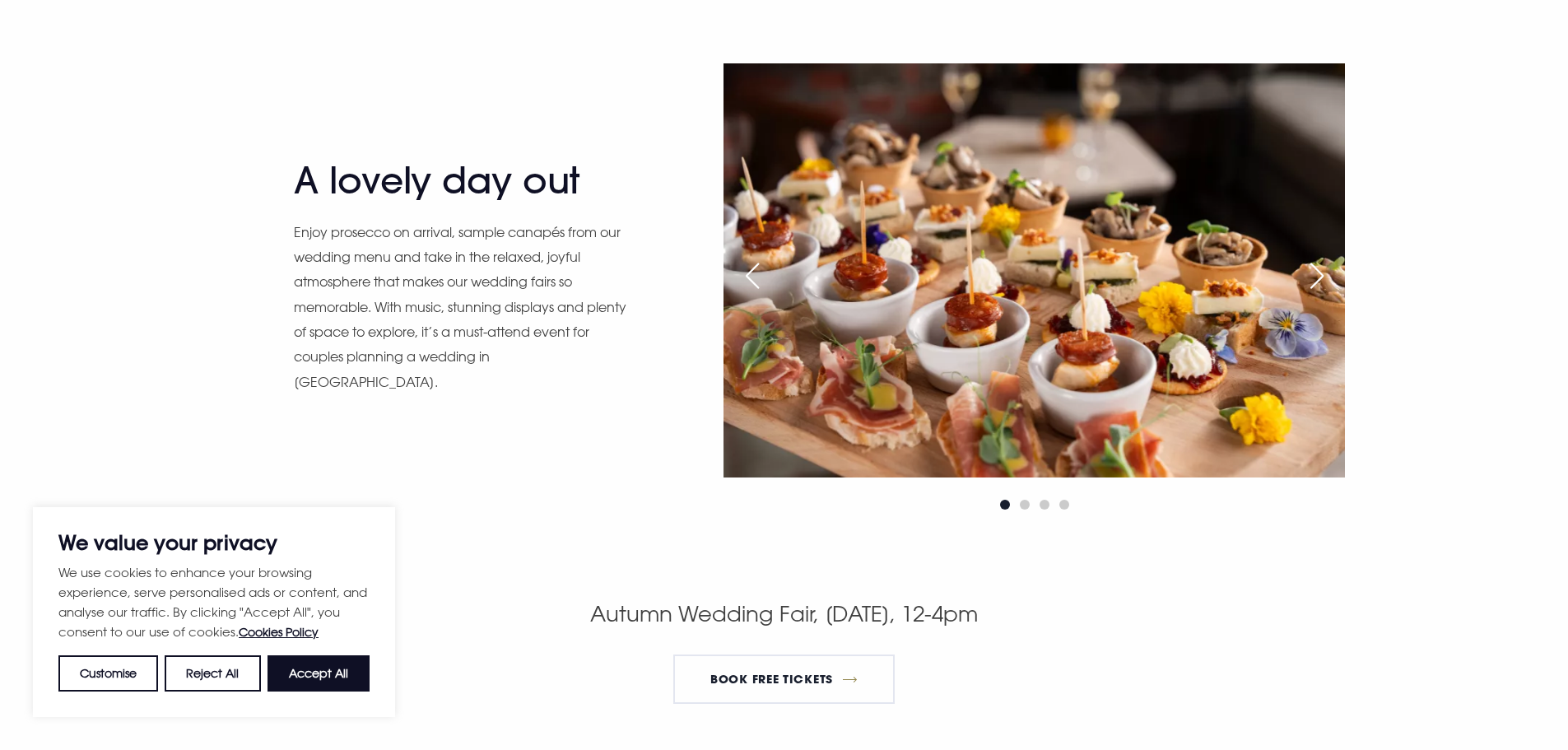
scroll to position [2716, 0]
